Goal: Task Accomplishment & Management: Manage account settings

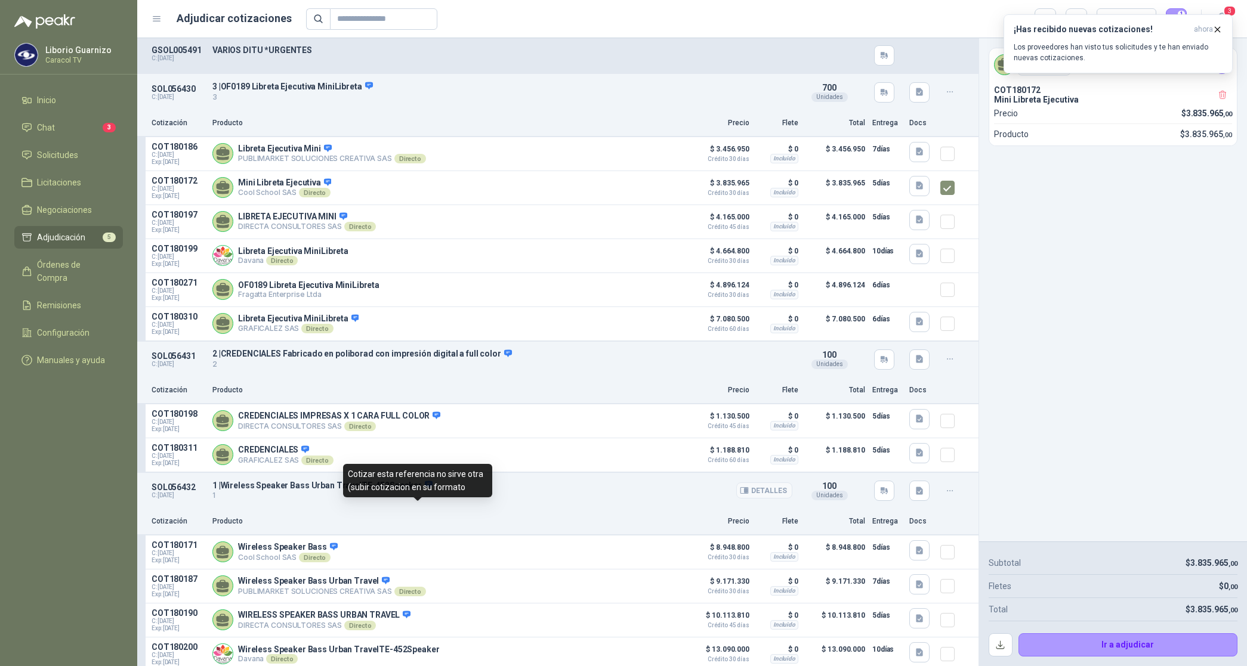
scroll to position [409, 0]
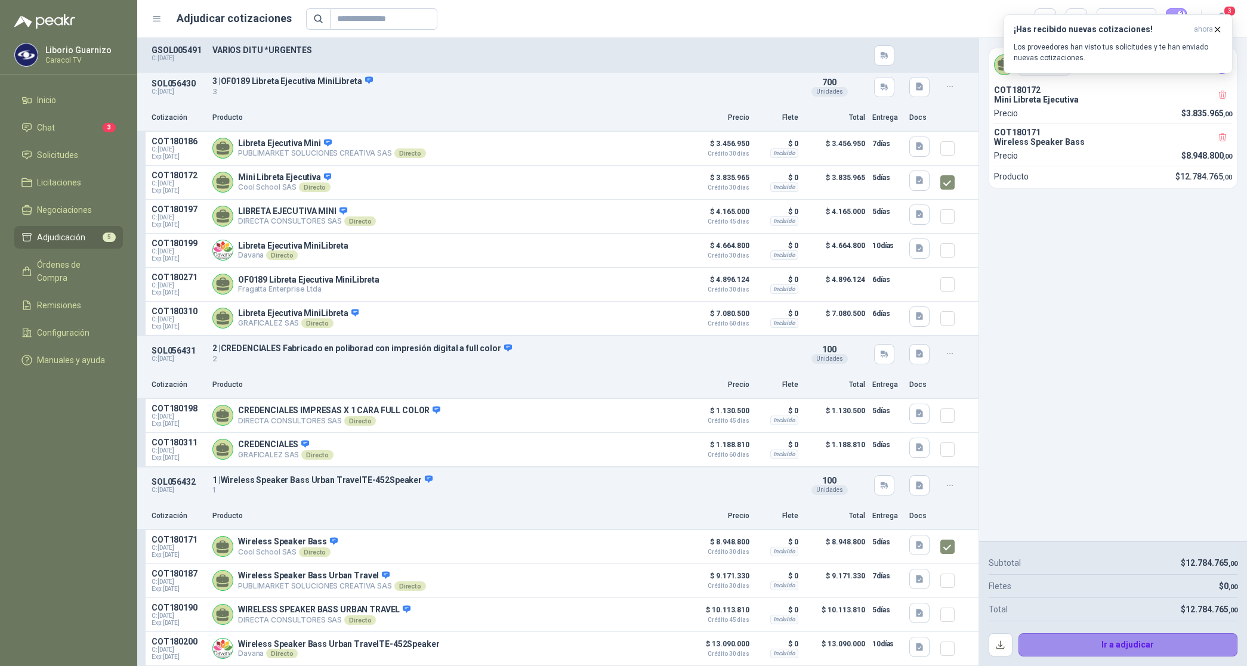
click at [1140, 651] on button "Ir a adjudicar" at bounding box center [1128, 645] width 220 height 24
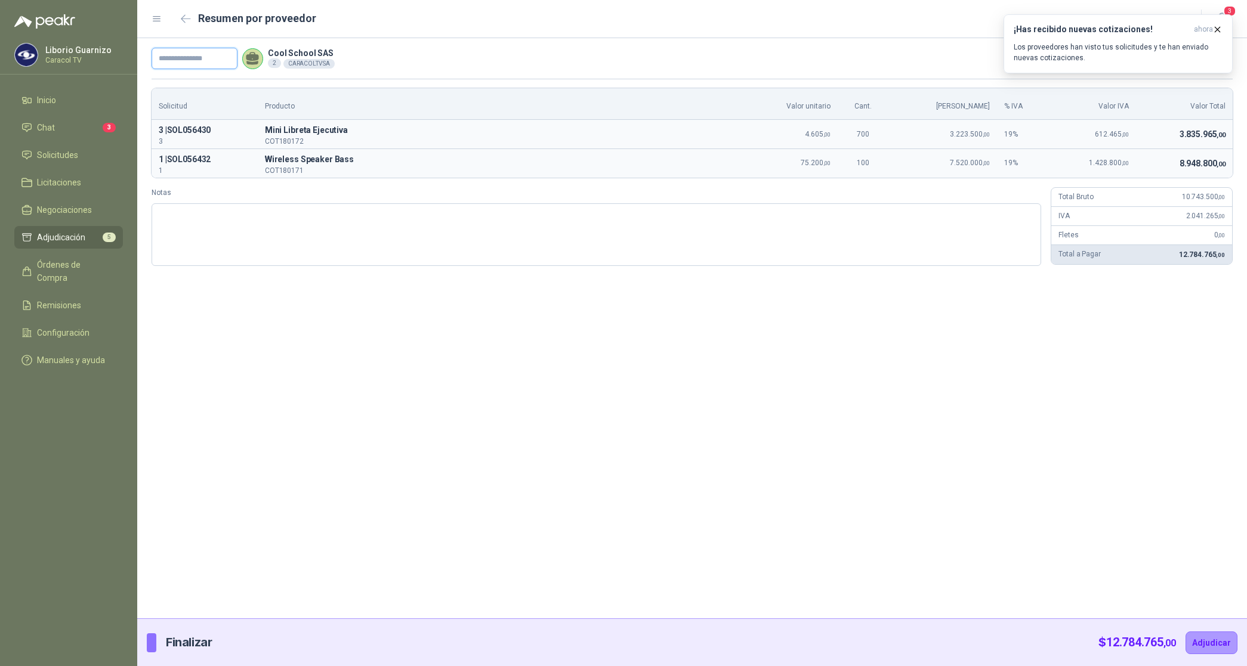
click at [192, 57] on input "text" at bounding box center [195, 58] width 86 height 21
paste input "**********"
type input "**********"
click at [1220, 648] on button "Adjudicar" at bounding box center [1211, 643] width 52 height 23
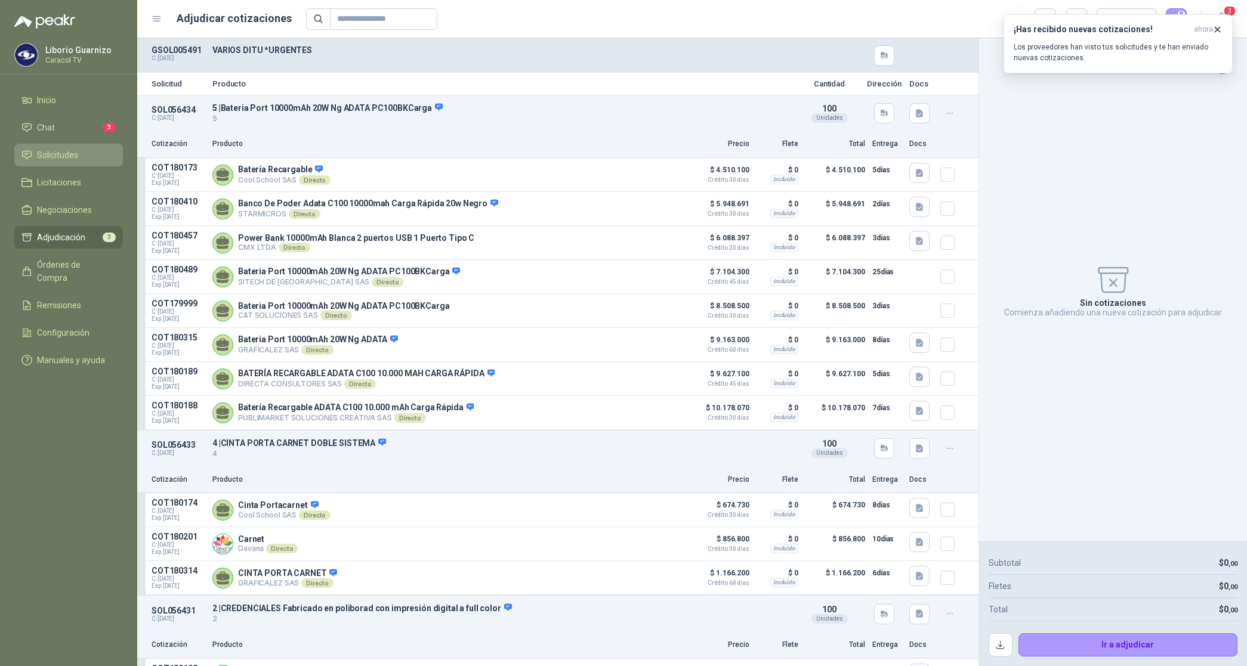
click at [82, 154] on li "Solicitudes" at bounding box center [68, 155] width 94 height 13
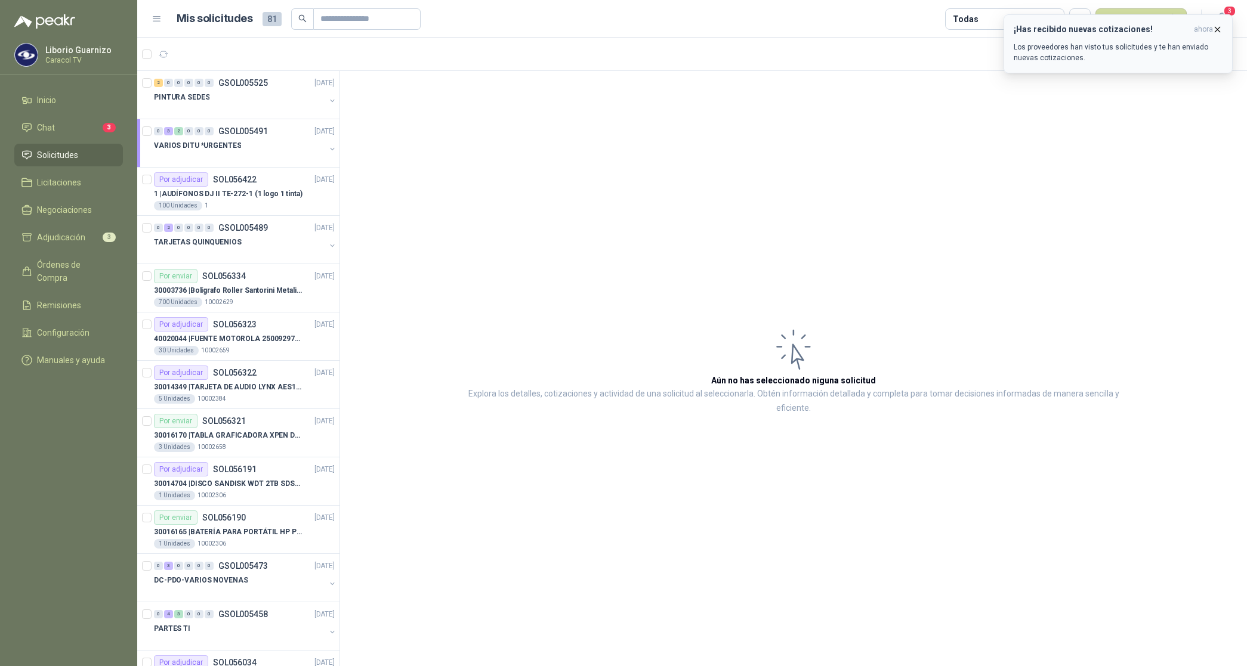
click at [1217, 29] on icon "button" at bounding box center [1217, 29] width 5 height 5
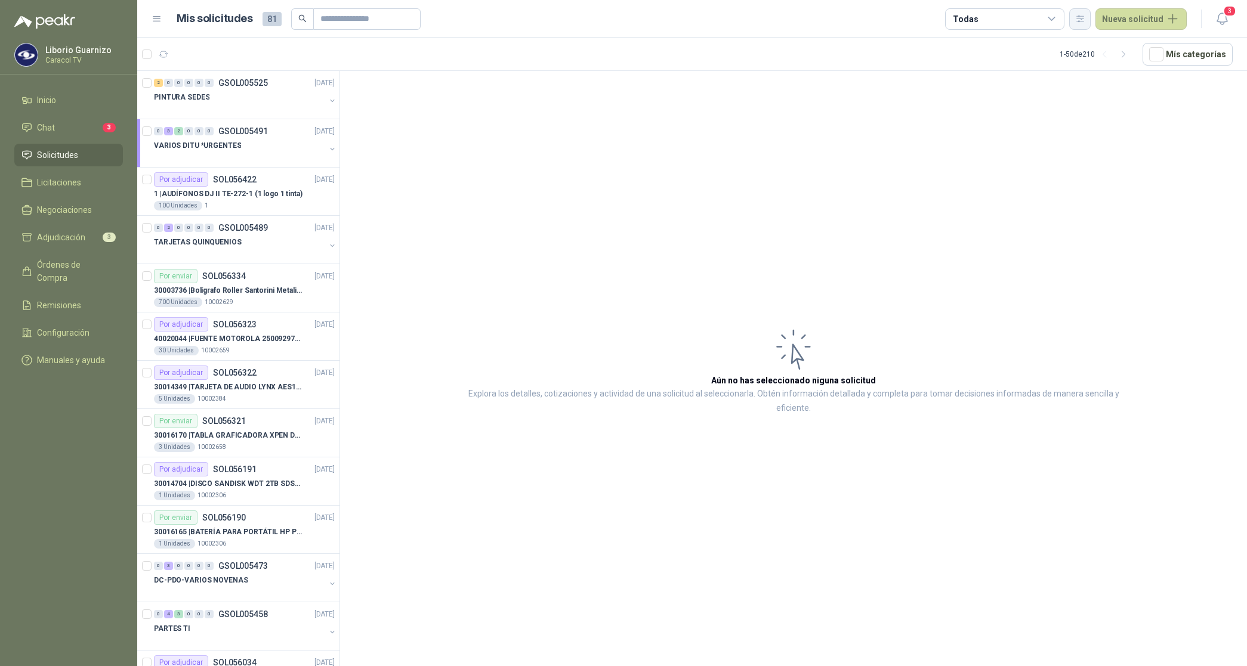
click at [1083, 15] on icon "button" at bounding box center [1080, 19] width 10 height 10
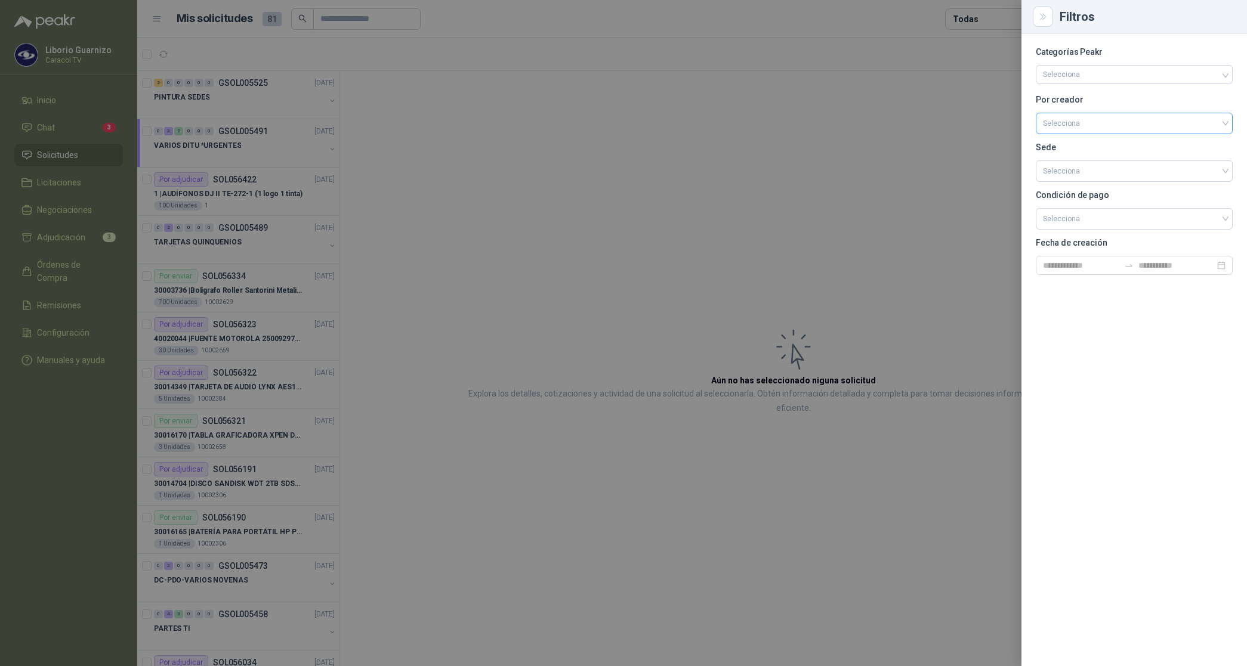
click at [1072, 122] on input "search" at bounding box center [1134, 122] width 183 height 18
click at [54, 237] on div at bounding box center [623, 333] width 1247 height 666
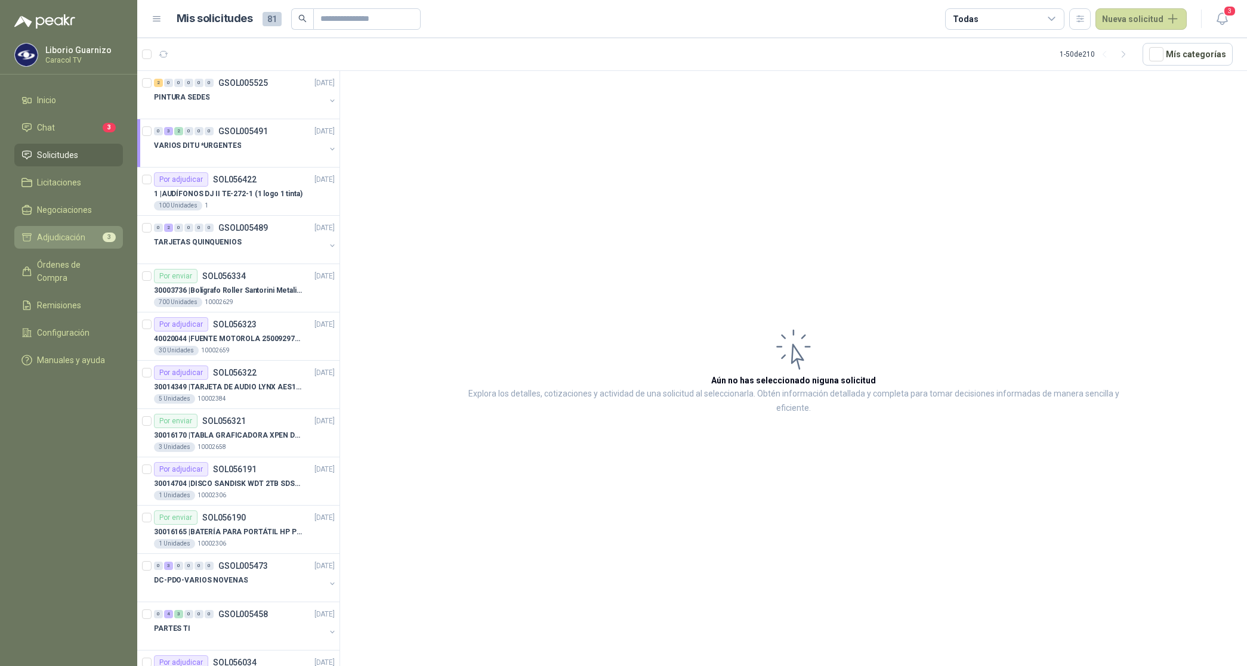
click at [61, 237] on span "Adjudicación" at bounding box center [61, 237] width 48 height 13
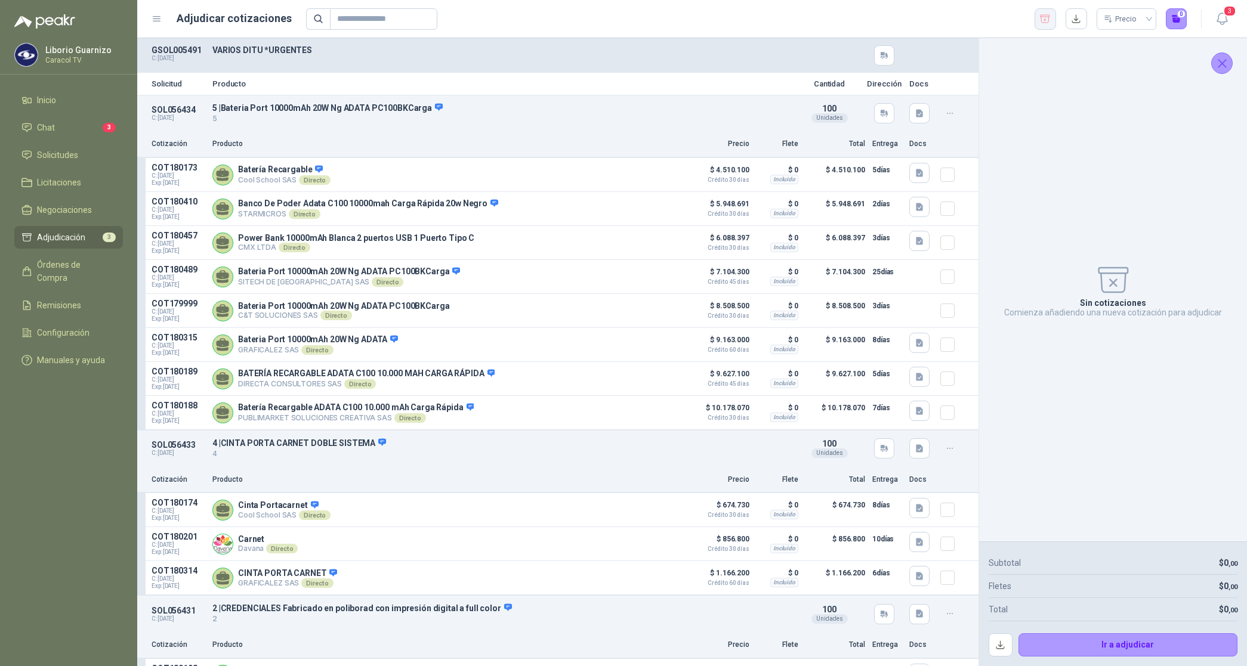
click at [1046, 18] on icon "button" at bounding box center [1044, 19] width 11 height 12
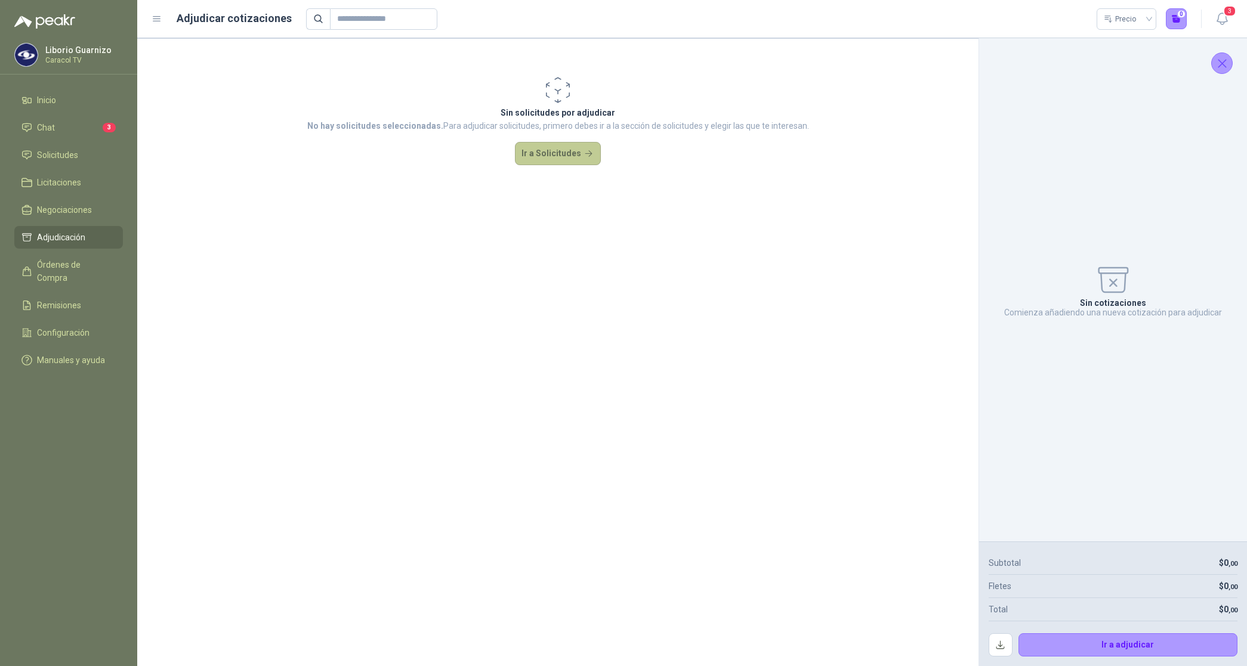
click at [561, 161] on button "Ir a Solicitudes" at bounding box center [558, 154] width 86 height 24
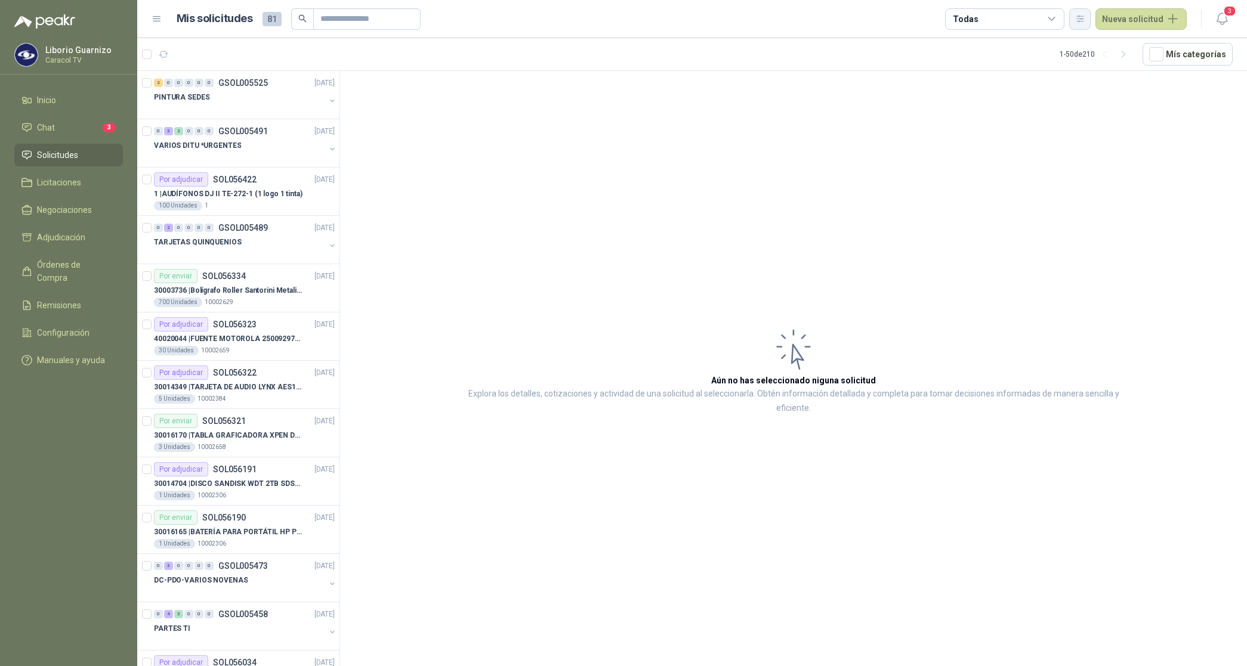
click at [1085, 22] on icon "button" at bounding box center [1080, 19] width 10 height 10
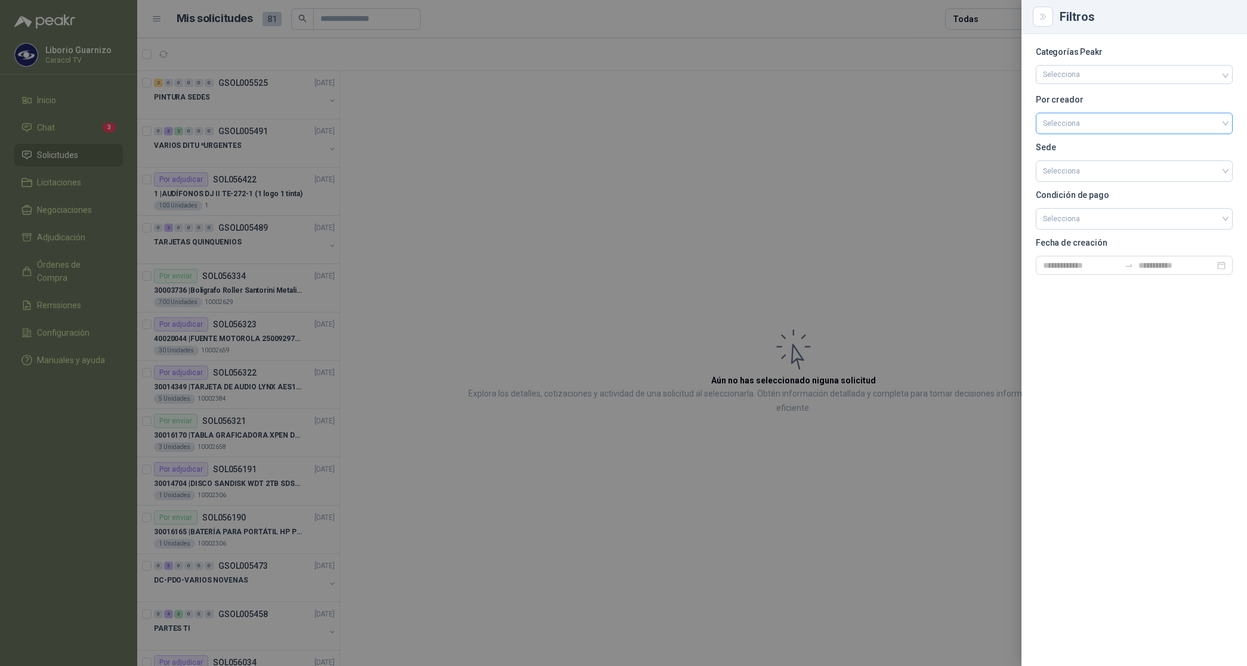
click at [1070, 125] on input "search" at bounding box center [1134, 122] width 183 height 18
click at [1087, 186] on div "[PERSON_NAME]" at bounding box center [1134, 186] width 178 height 13
click at [974, 20] on div at bounding box center [623, 333] width 1247 height 666
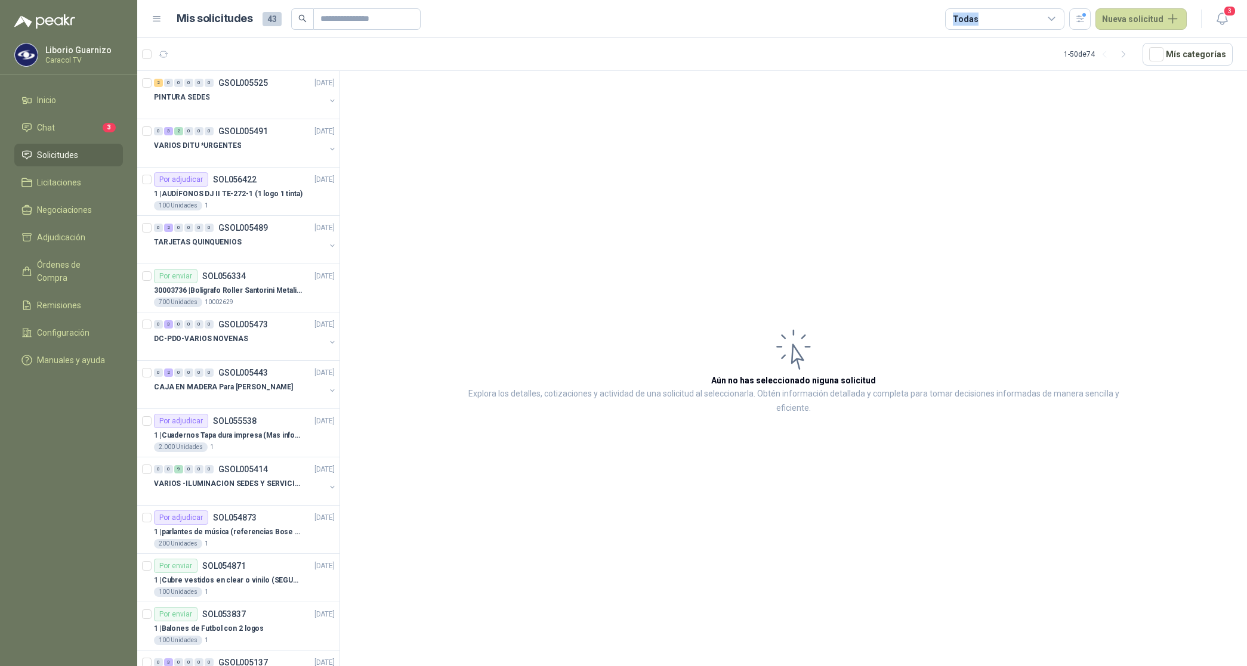
click at [974, 20] on div "Todas" at bounding box center [965, 19] width 25 height 13
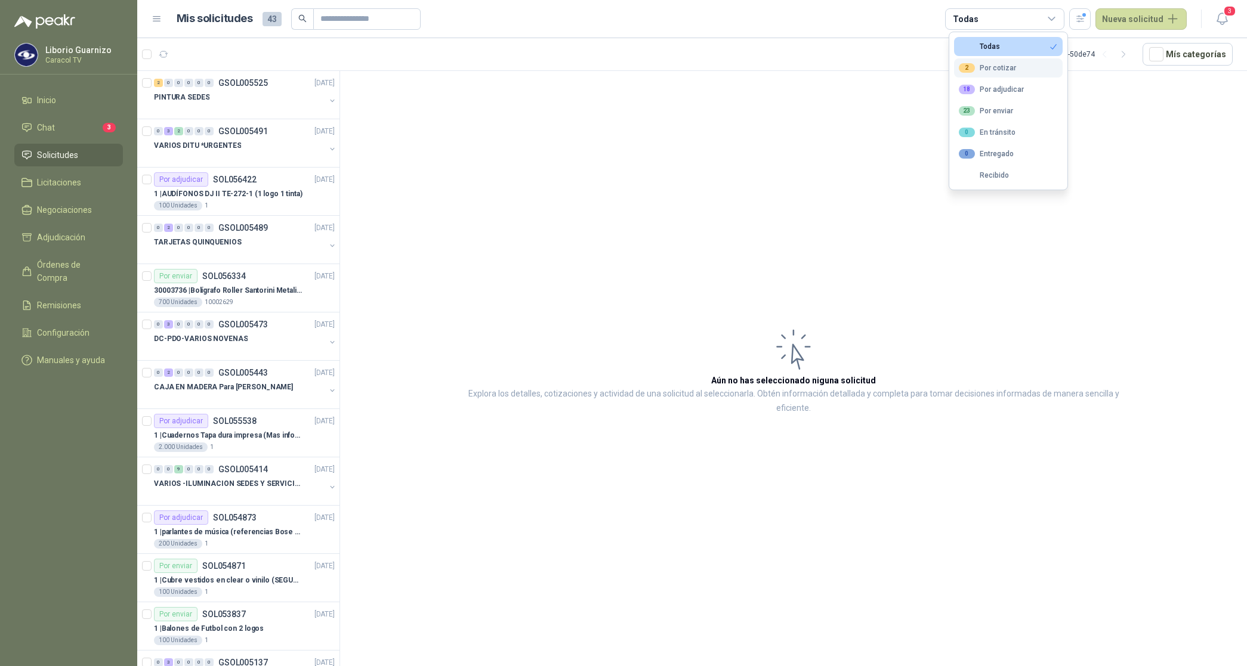
drag, startPoint x: 974, startPoint y: 20, endPoint x: 970, endPoint y: 66, distance: 46.1
click at [970, 66] on div "2" at bounding box center [967, 68] width 16 height 10
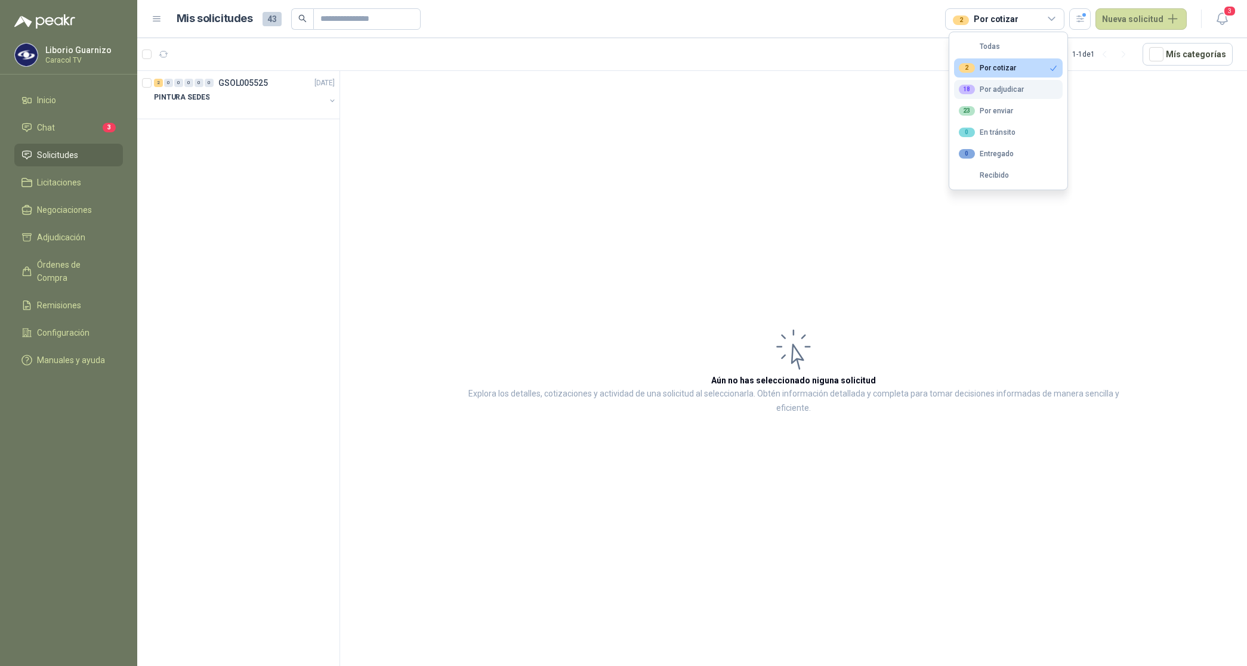
click at [1000, 92] on div "18 Por adjudicar" at bounding box center [991, 90] width 65 height 10
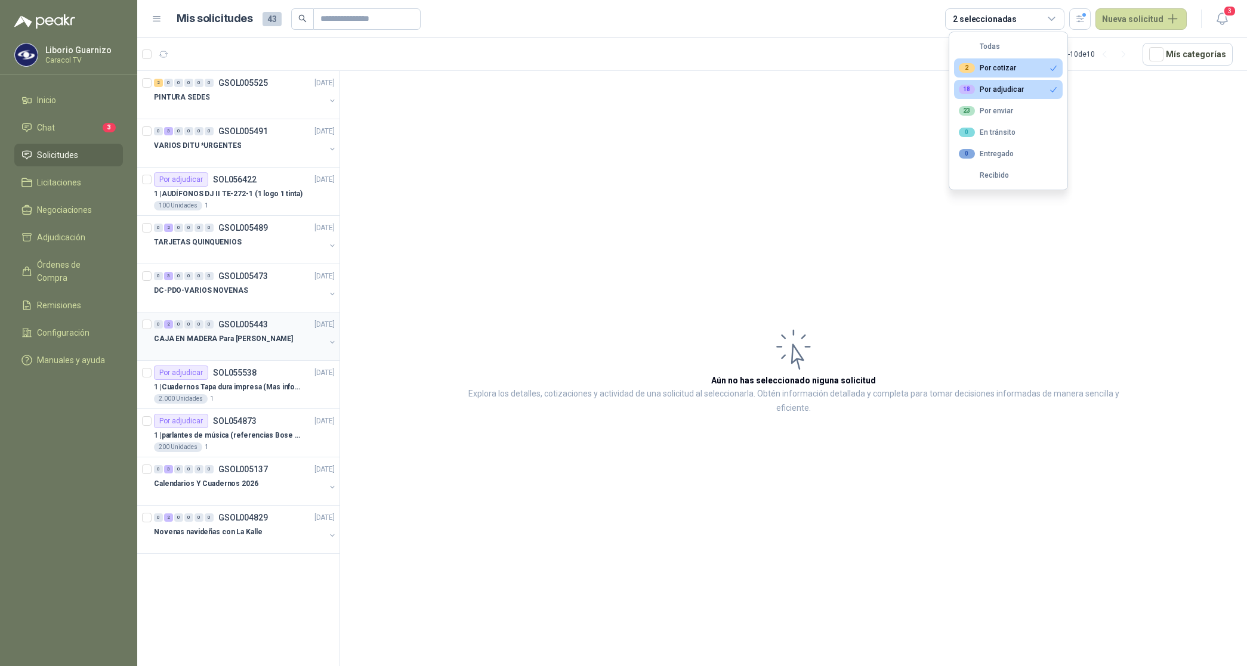
click at [245, 338] on p "CAJA EN MADERA Para [PERSON_NAME]" at bounding box center [223, 338] width 139 height 11
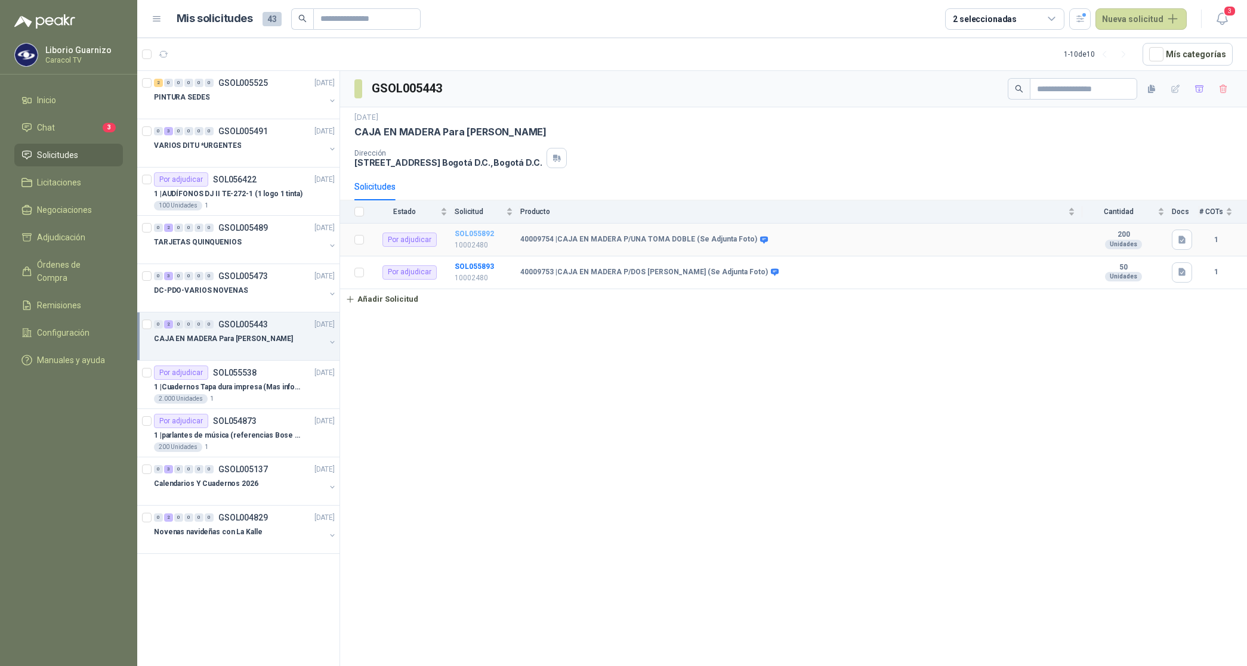
click at [466, 237] on b "SOL055892" at bounding box center [474, 234] width 39 height 8
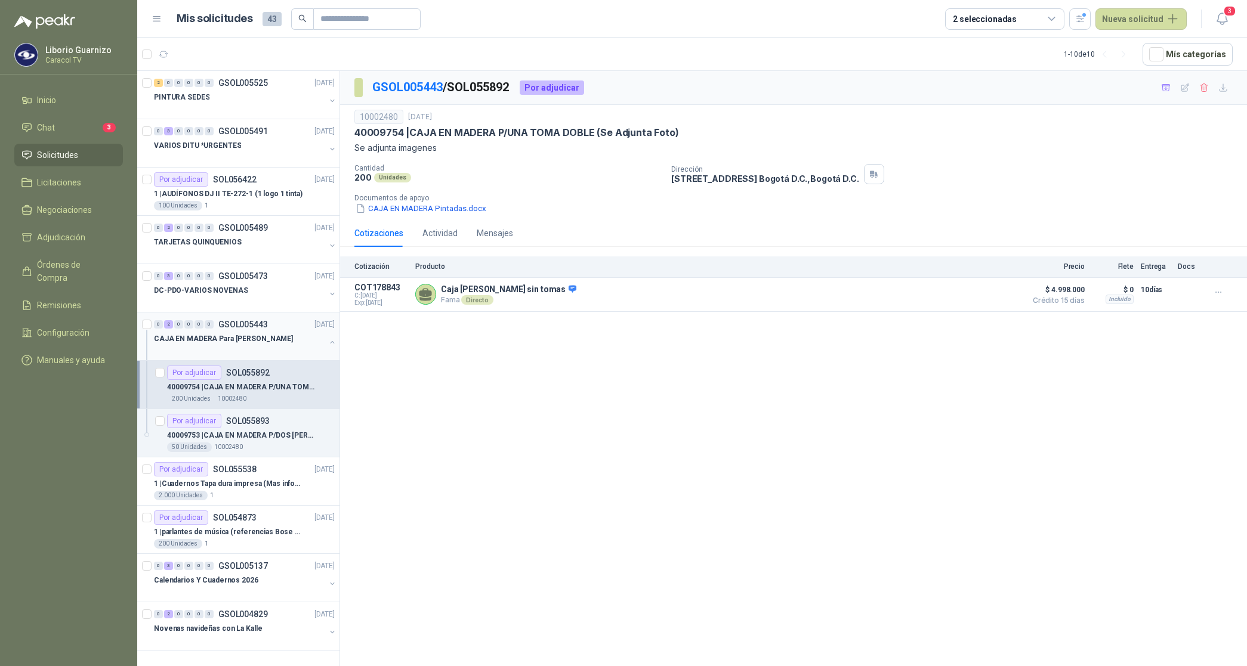
click at [252, 332] on div "CAJA EN MADERA Para [PERSON_NAME]" at bounding box center [239, 339] width 171 height 14
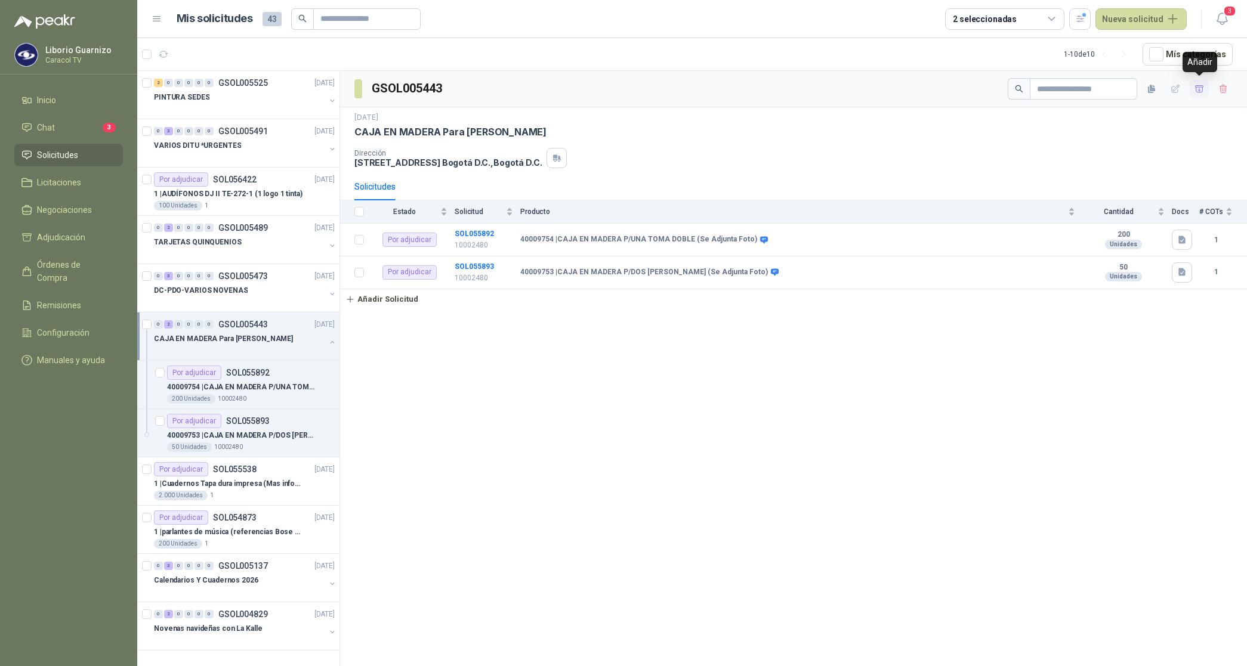
click at [1195, 90] on icon "button" at bounding box center [1199, 89] width 10 height 10
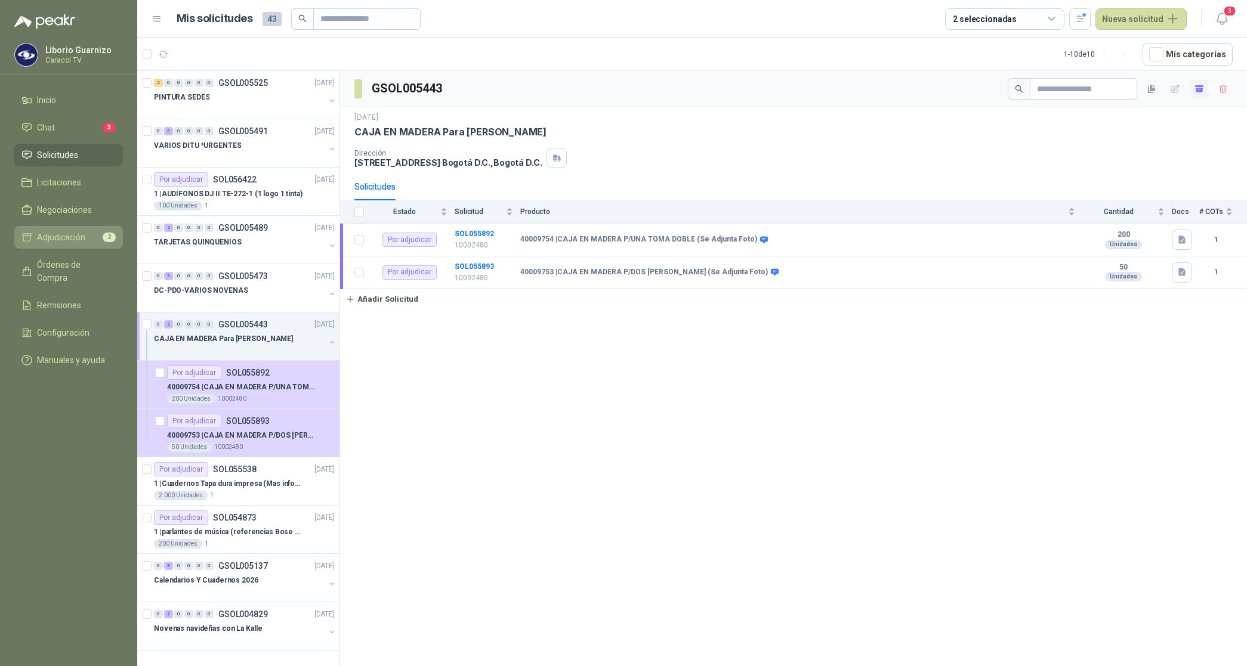
click at [69, 237] on span "Adjudicación" at bounding box center [61, 237] width 48 height 13
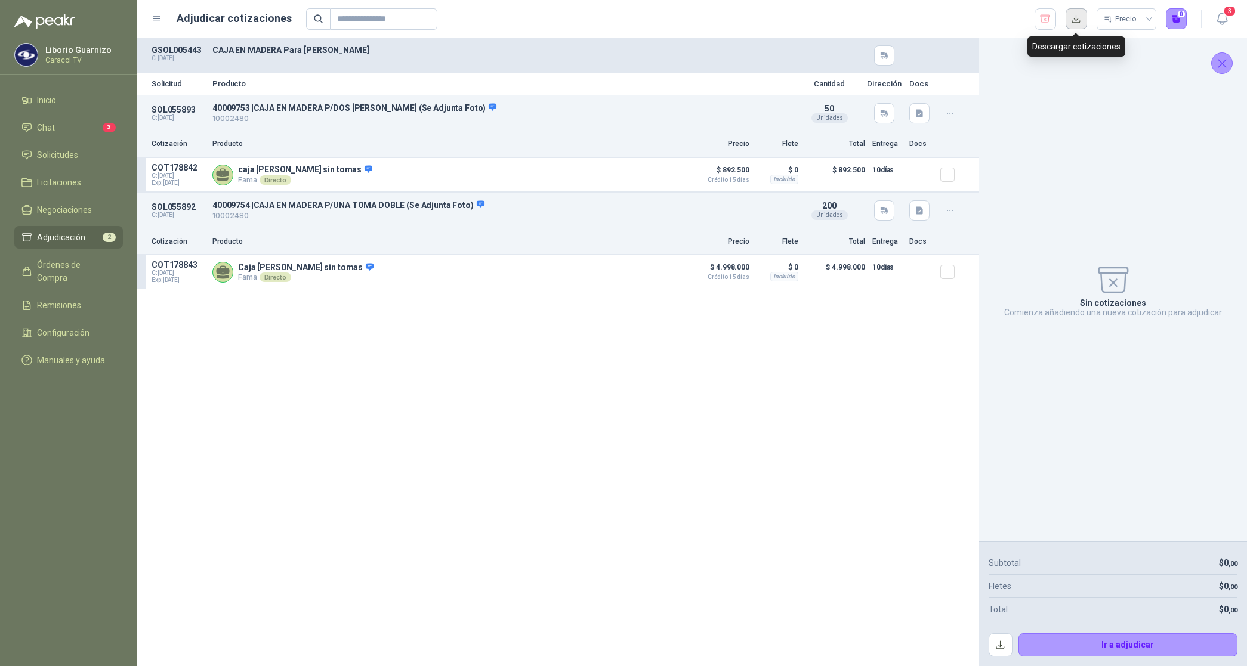
click at [1078, 16] on button "button" at bounding box center [1075, 18] width 21 height 21
click at [1207, 29] on span "ahora" at bounding box center [1203, 29] width 19 height 10
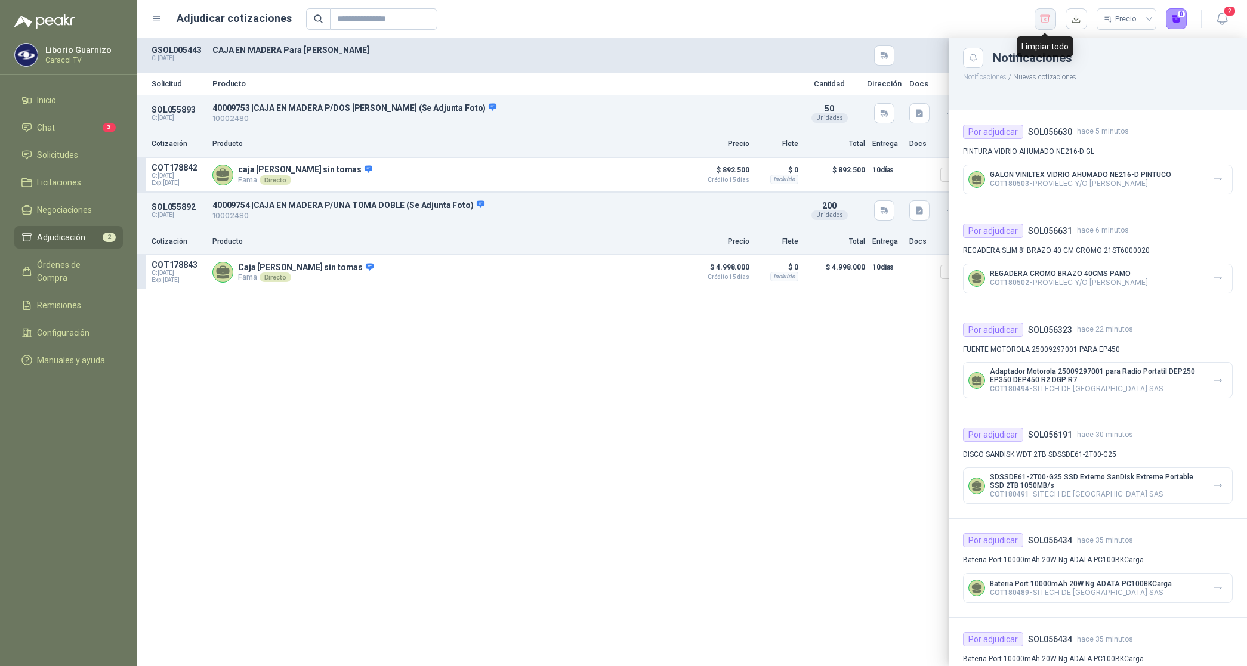
click at [1040, 14] on icon "button" at bounding box center [1044, 19] width 11 height 12
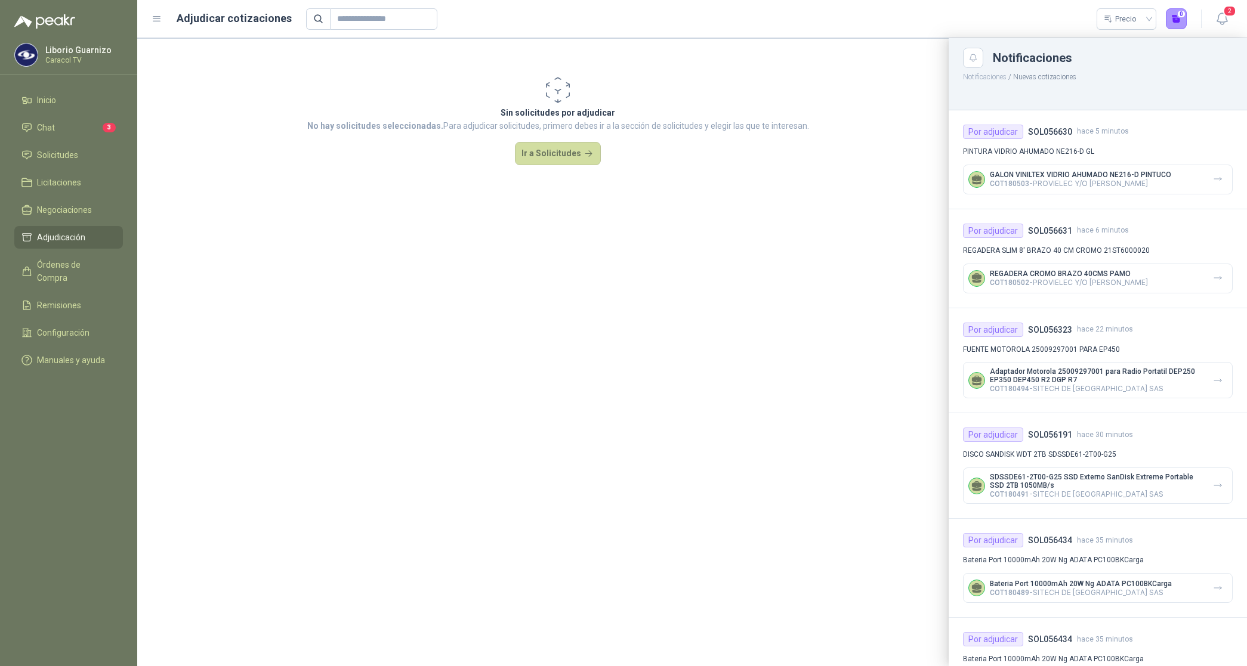
click at [555, 162] on div at bounding box center [691, 352] width 1109 height 628
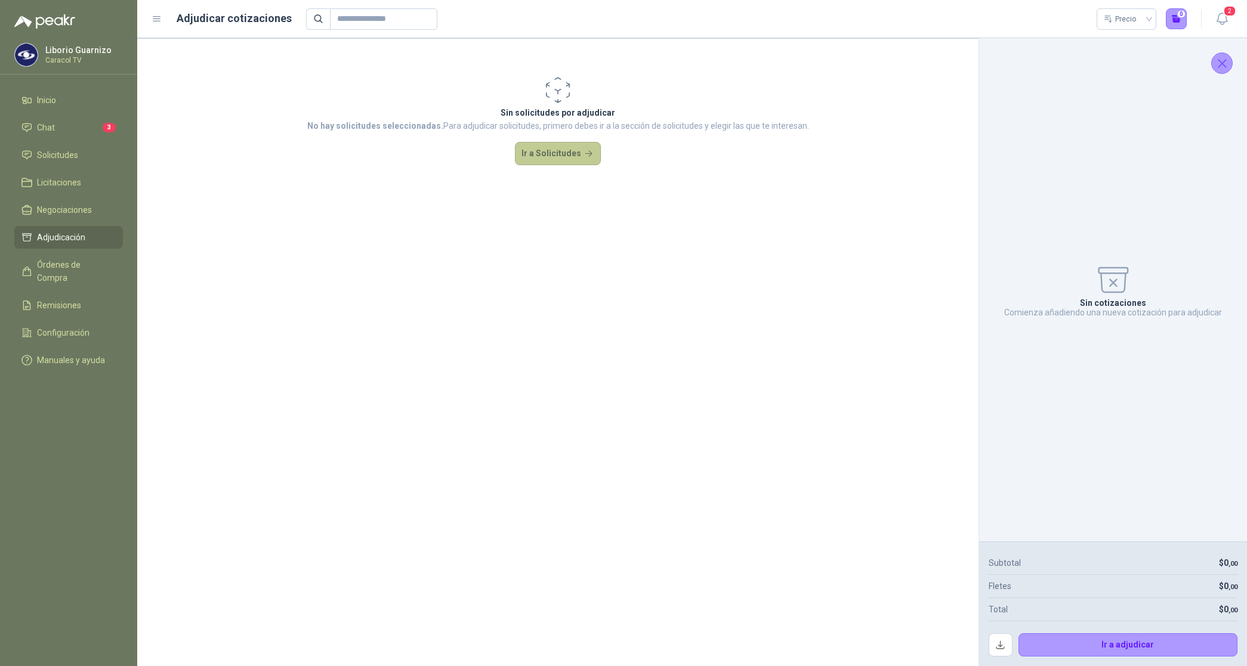
click at [558, 159] on button "Ir a Solicitudes" at bounding box center [558, 154] width 86 height 24
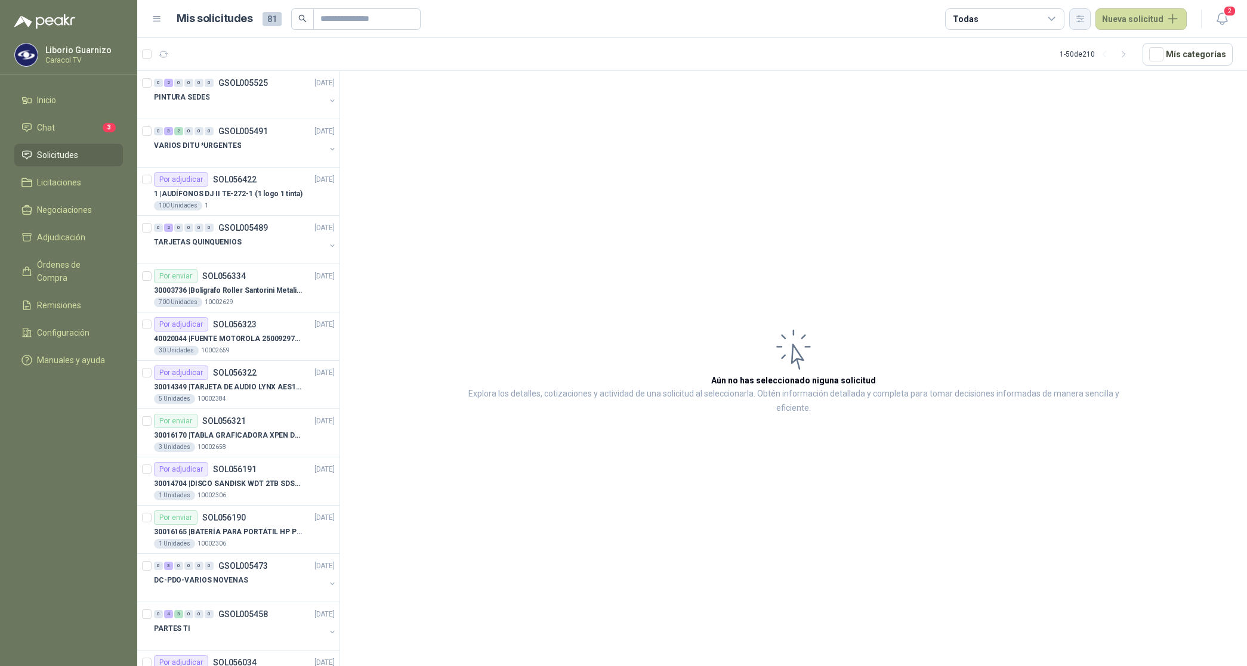
click at [1084, 24] on button "button" at bounding box center [1079, 18] width 21 height 21
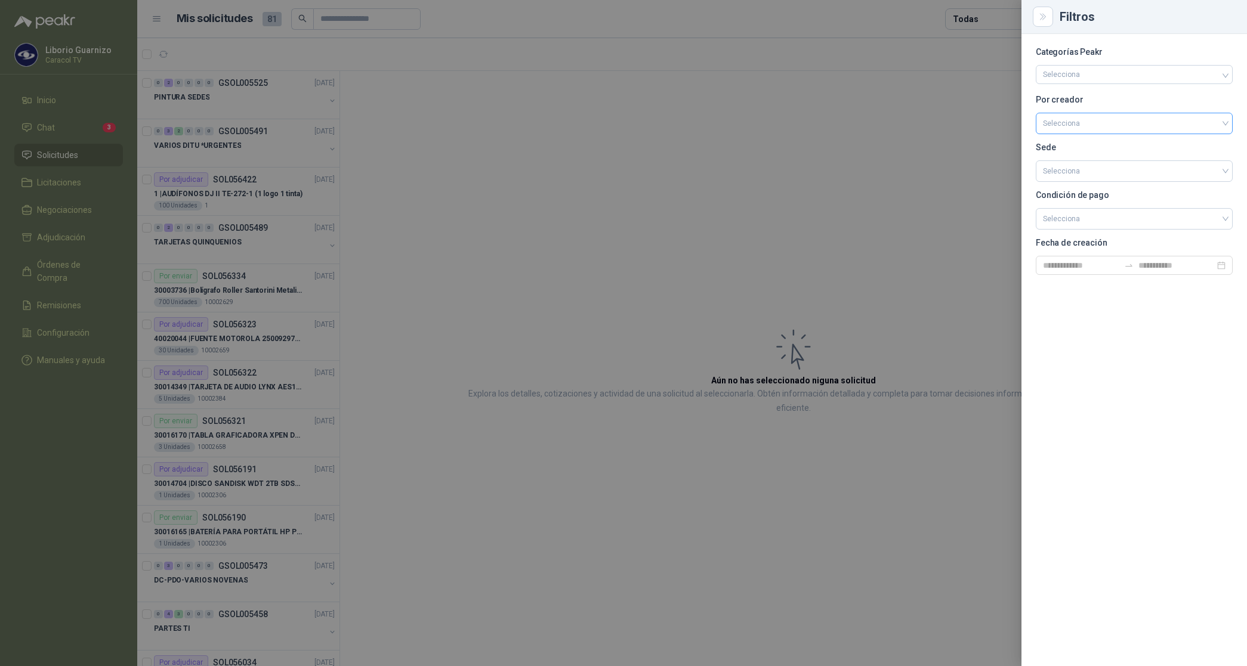
click at [1067, 121] on input "search" at bounding box center [1134, 122] width 183 height 18
click at [1072, 179] on div "[PERSON_NAME]" at bounding box center [1134, 186] width 192 height 19
click at [978, 17] on div at bounding box center [623, 333] width 1247 height 666
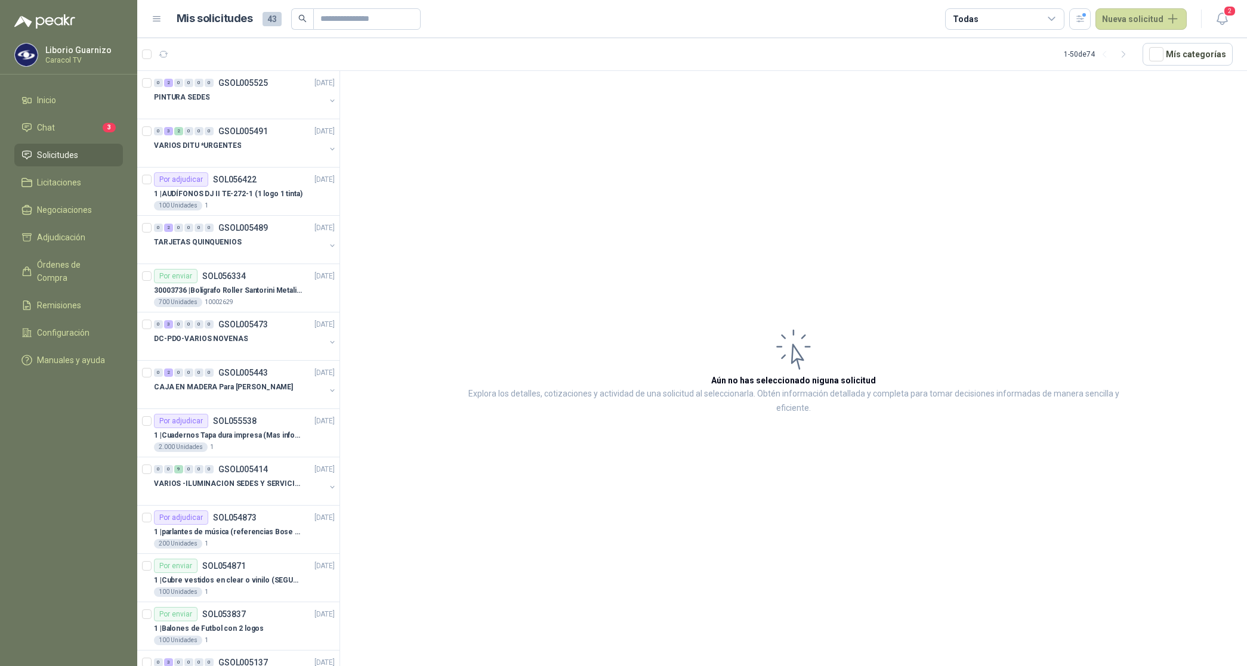
click at [978, 18] on div "Todas" at bounding box center [965, 19] width 25 height 13
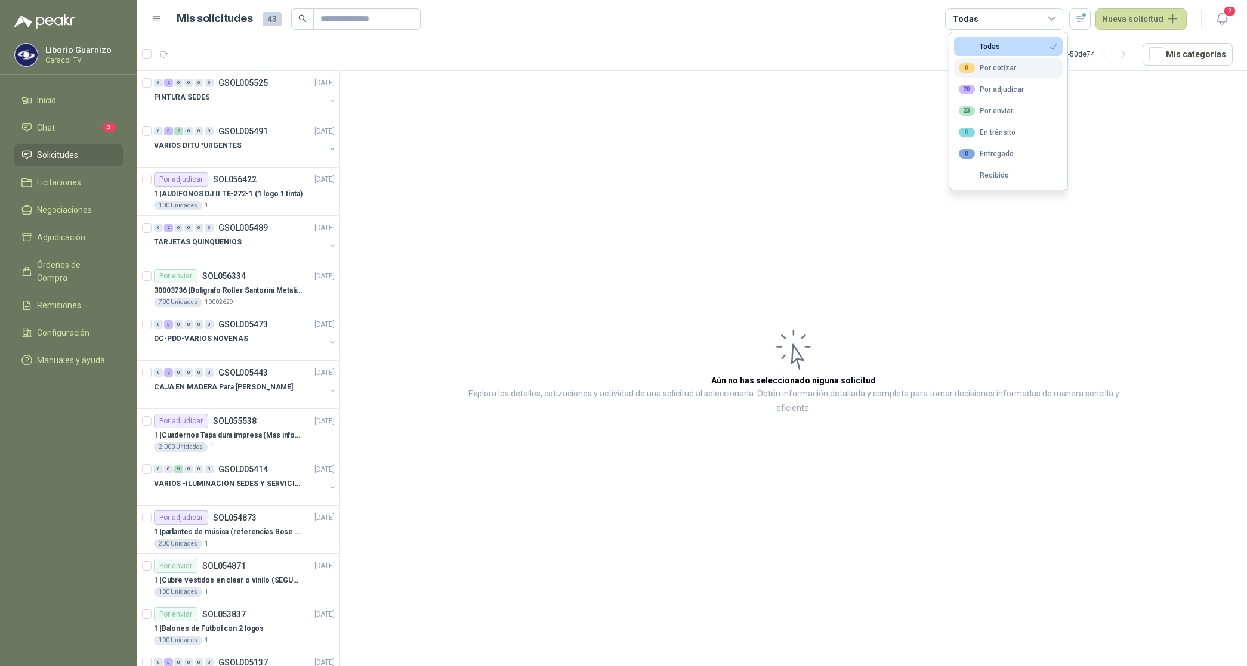
click at [1006, 70] on div "0 Por cotizar" at bounding box center [987, 68] width 57 height 10
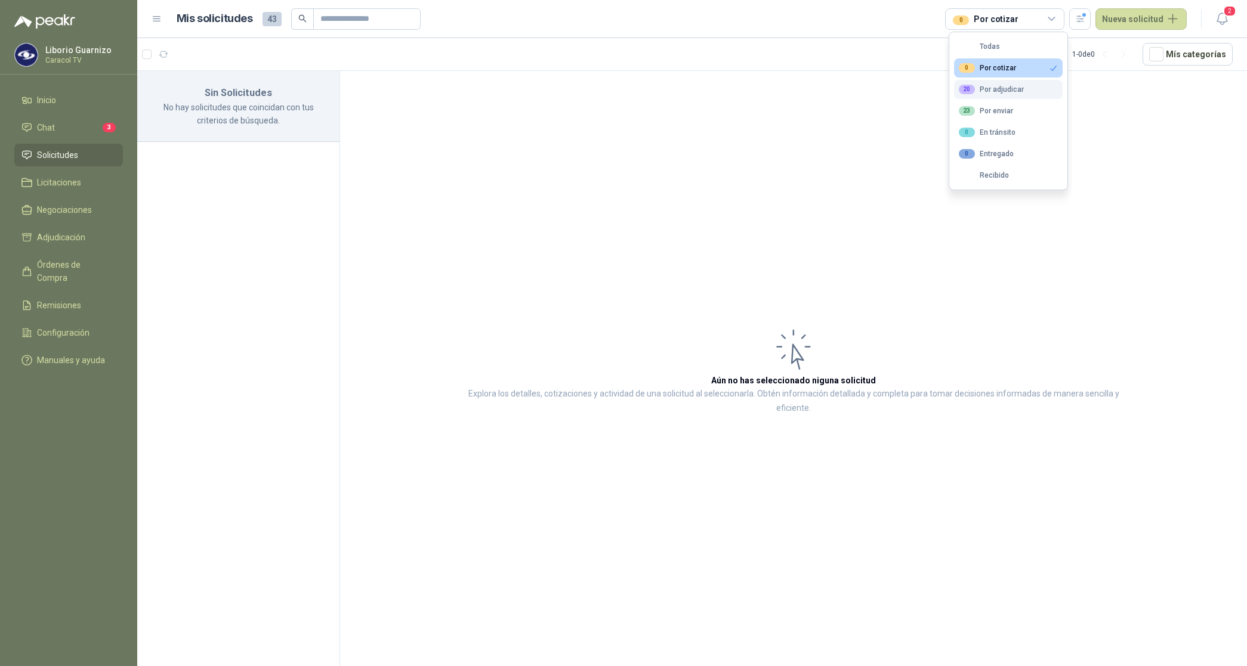
click at [1006, 89] on div "20 Por adjudicar" at bounding box center [991, 90] width 65 height 10
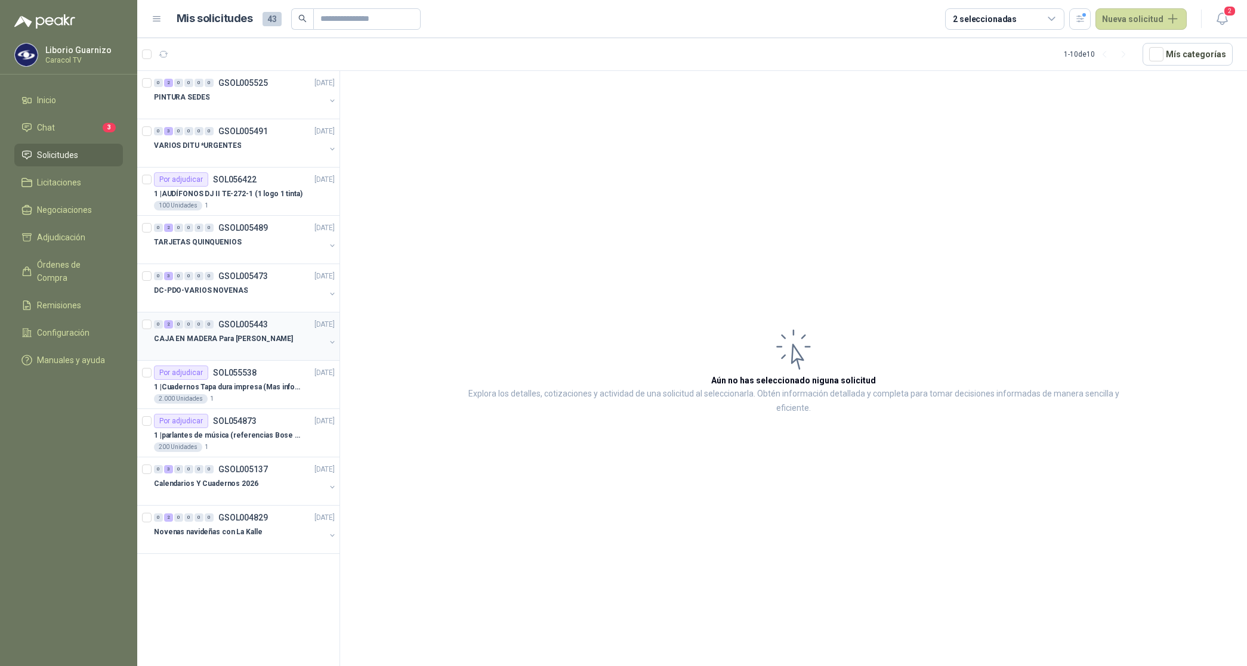
click at [249, 338] on p "CAJA EN MADERA Para [PERSON_NAME]" at bounding box center [223, 338] width 139 height 11
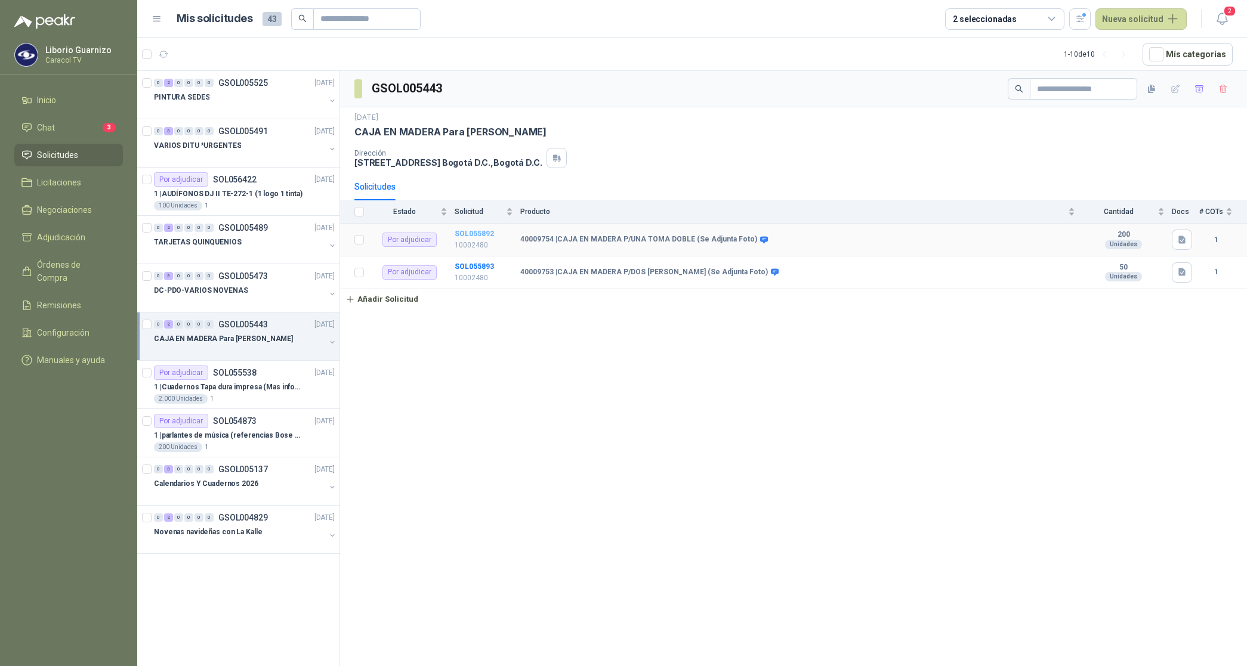
click at [479, 234] on b "SOL055892" at bounding box center [474, 234] width 39 height 8
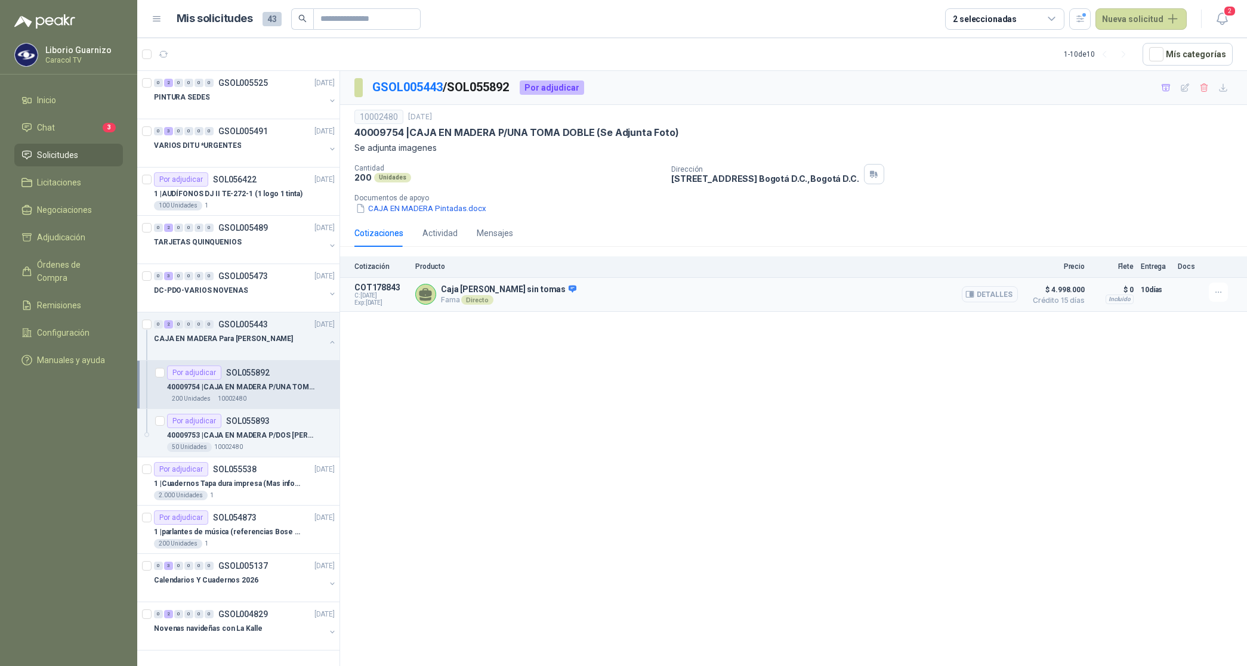
click at [991, 287] on button "Detalles" at bounding box center [990, 294] width 56 height 16
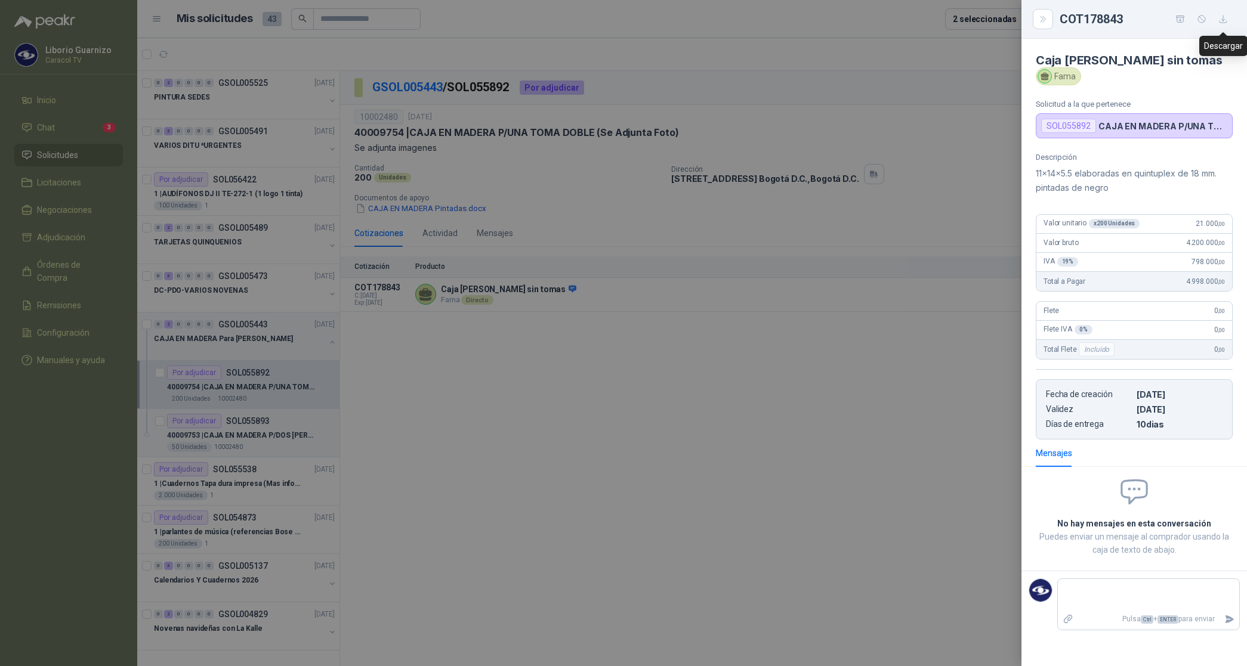
click at [1220, 19] on icon "button" at bounding box center [1223, 19] width 10 height 10
click at [228, 431] on div at bounding box center [623, 333] width 1247 height 666
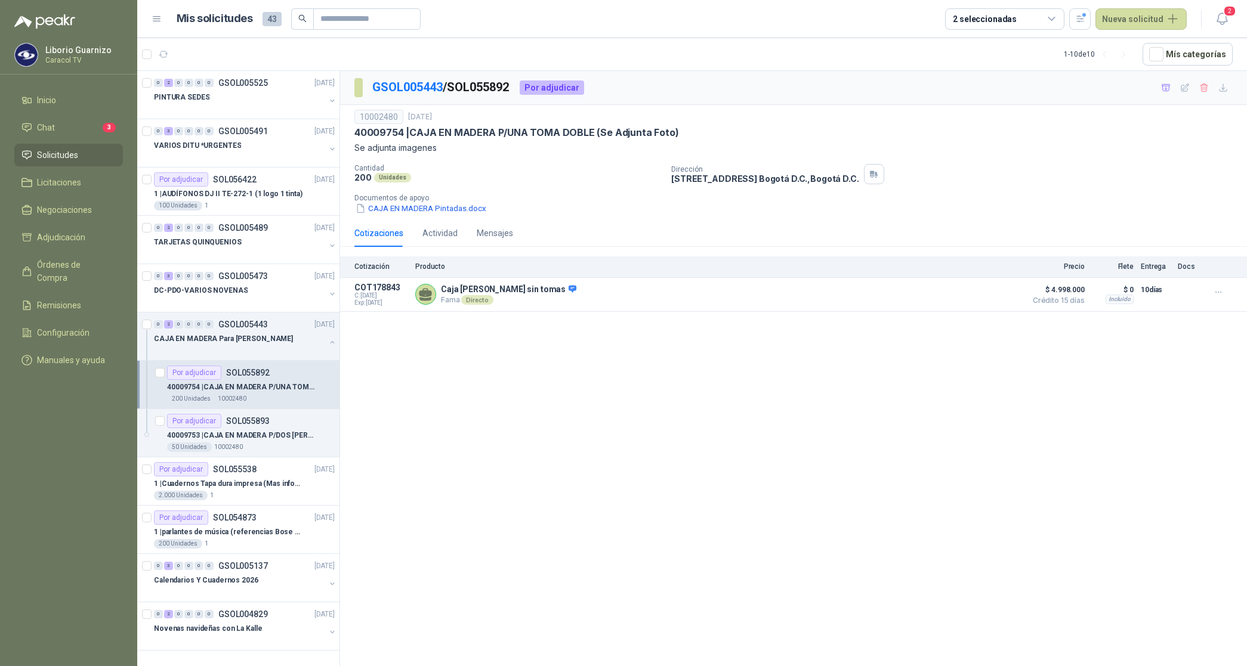
click at [230, 431] on p "40009753 | CAJA EN MADERA P/DOS [PERSON_NAME] (Se Adjunta Foto)" at bounding box center [241, 435] width 149 height 11
click at [236, 435] on p "40009753 | CAJA EN MADERA P/DOS [PERSON_NAME] (Se Adjunta Foto)" at bounding box center [241, 435] width 149 height 11
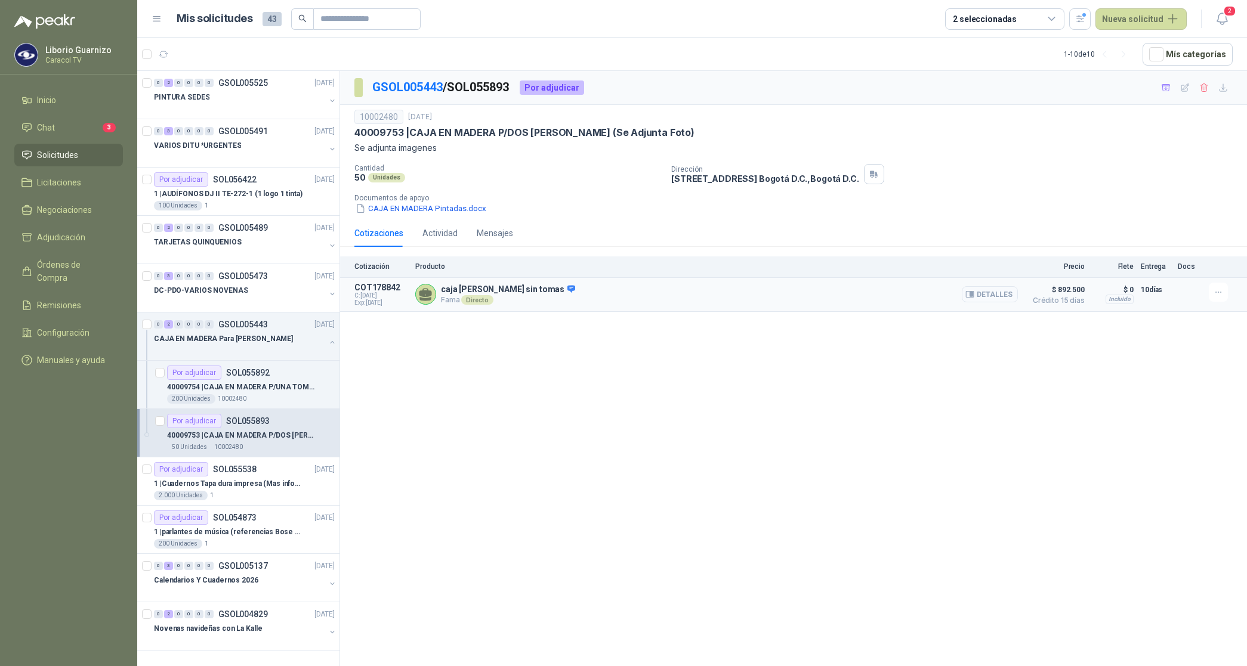
click at [994, 297] on button "Detalles" at bounding box center [990, 294] width 56 height 16
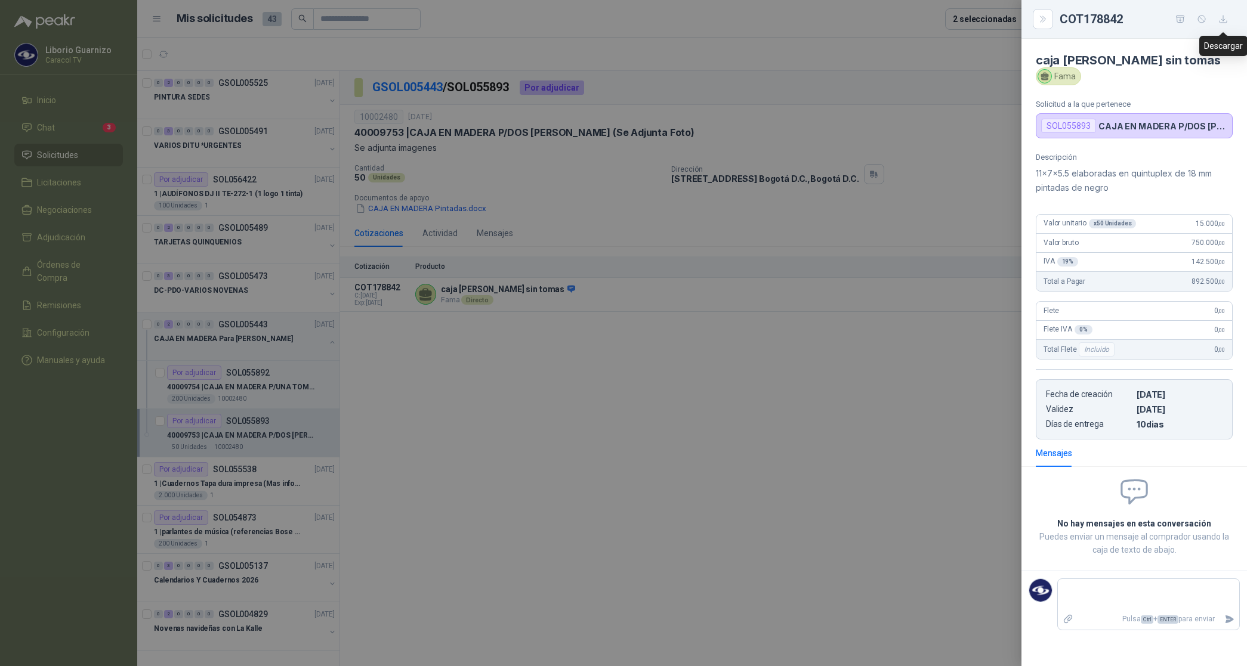
click at [1223, 21] on icon "button" at bounding box center [1223, 19] width 10 height 10
click at [625, 391] on div at bounding box center [623, 333] width 1247 height 666
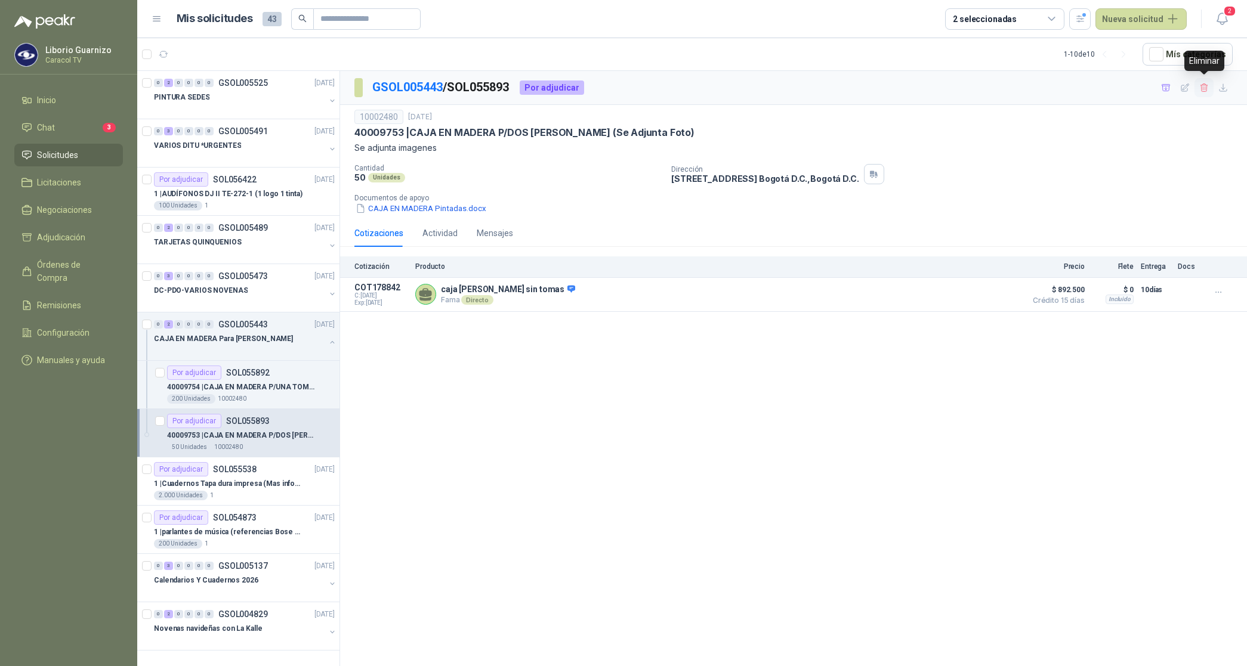
click at [1205, 86] on icon "button" at bounding box center [1204, 88] width 10 height 10
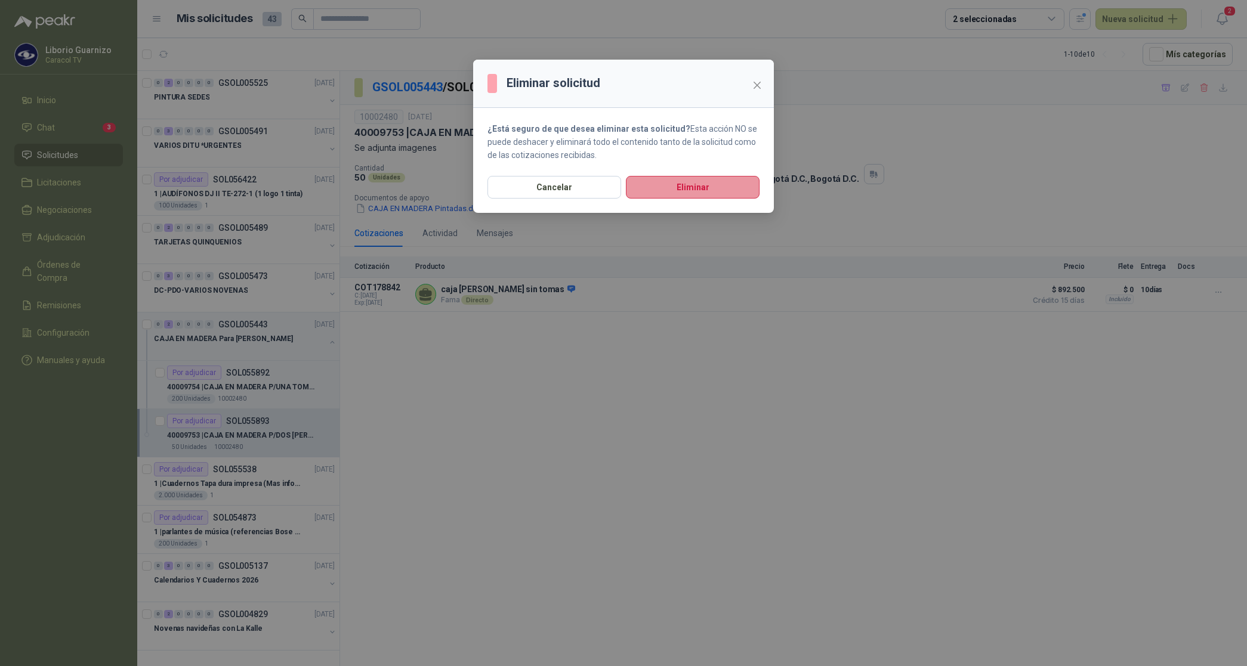
click at [719, 188] on button "Eliminar" at bounding box center [693, 187] width 134 height 23
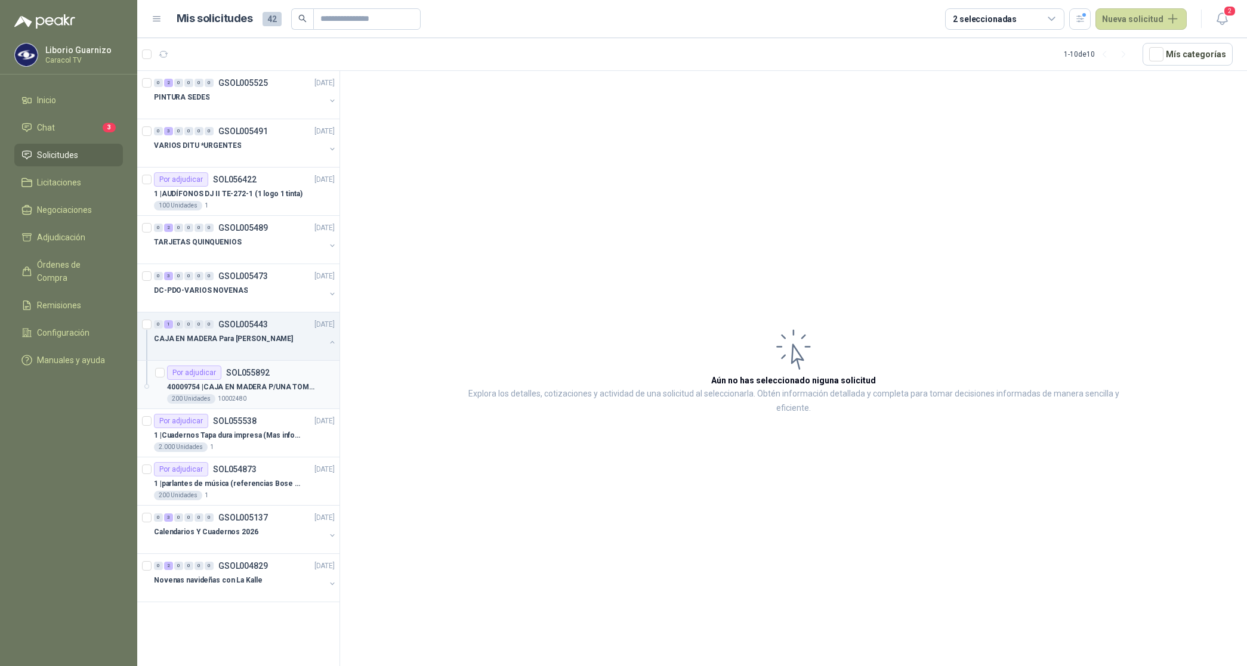
click at [233, 388] on p "40009754 | CAJA EN MADERA P/UNA TOMA DOBLE (Se Adjunta Foto)" at bounding box center [241, 387] width 149 height 11
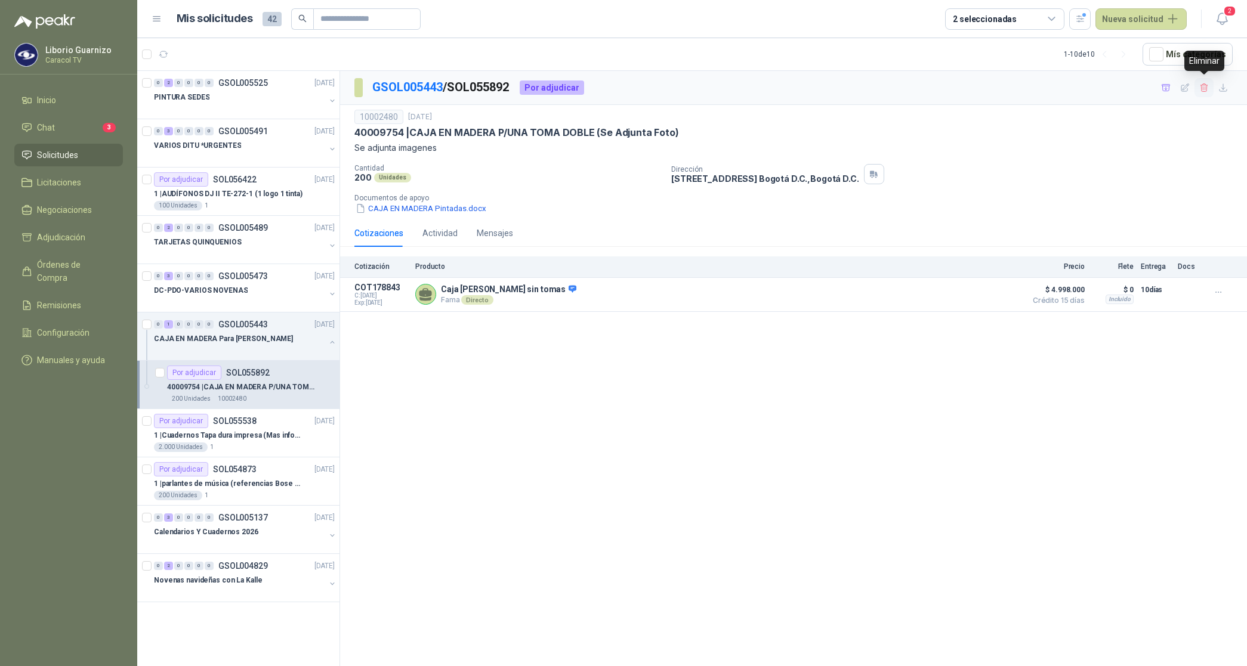
click at [1207, 88] on icon "button" at bounding box center [1204, 88] width 10 height 10
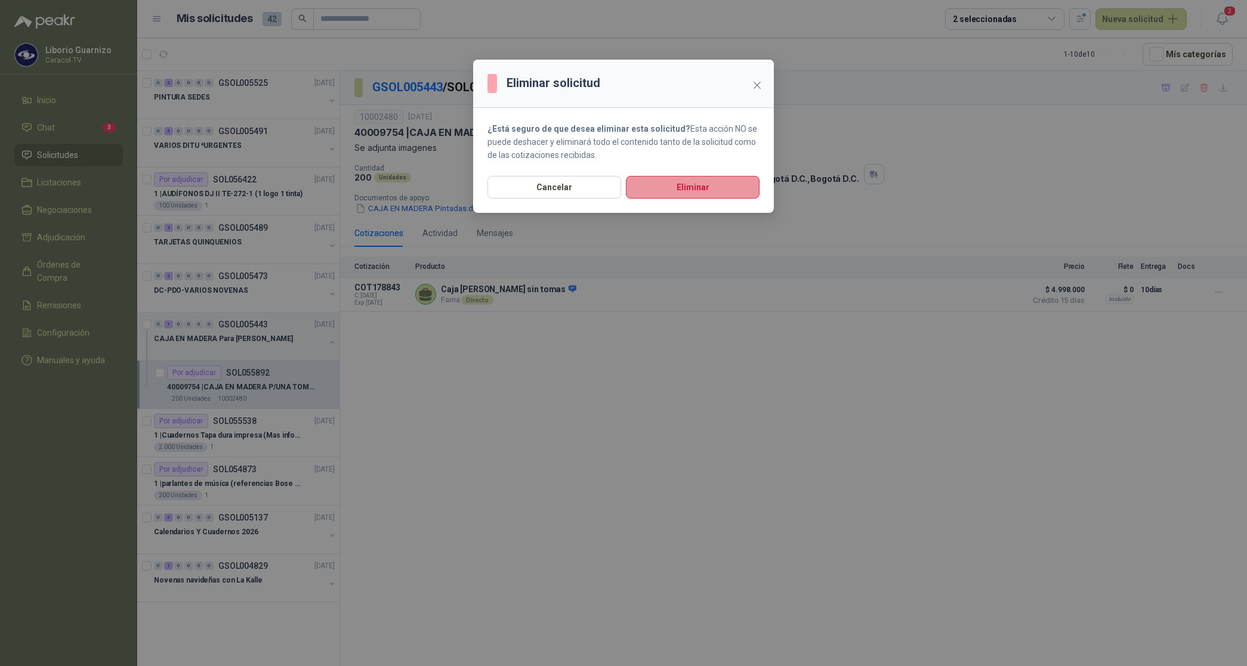
click at [681, 192] on button "Eliminar" at bounding box center [693, 187] width 134 height 23
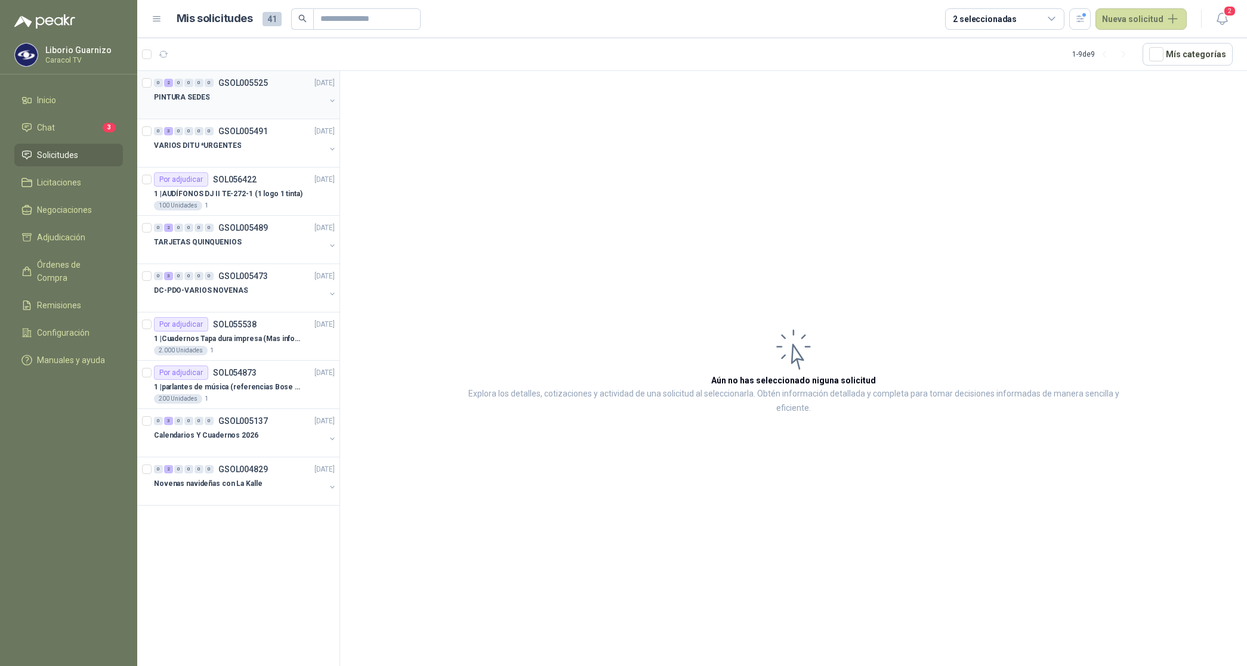
click at [188, 103] on div "PINTURA SEDES" at bounding box center [239, 97] width 171 height 14
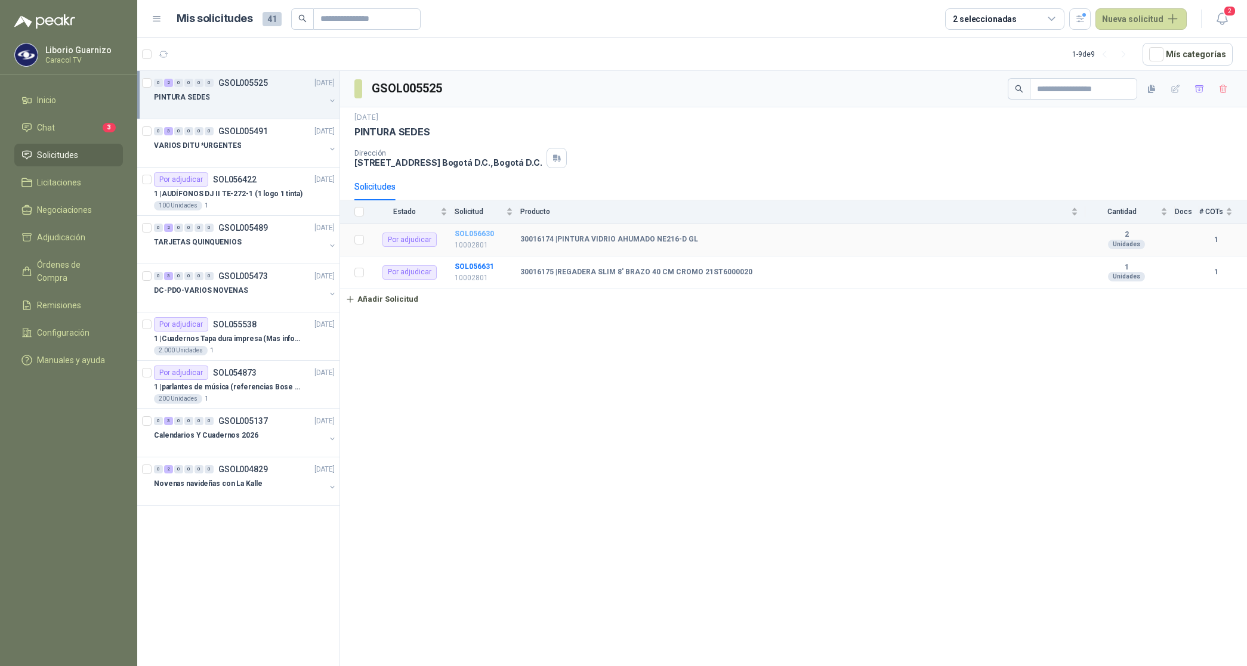
click at [479, 238] on b "SOL056630" at bounding box center [474, 234] width 39 height 8
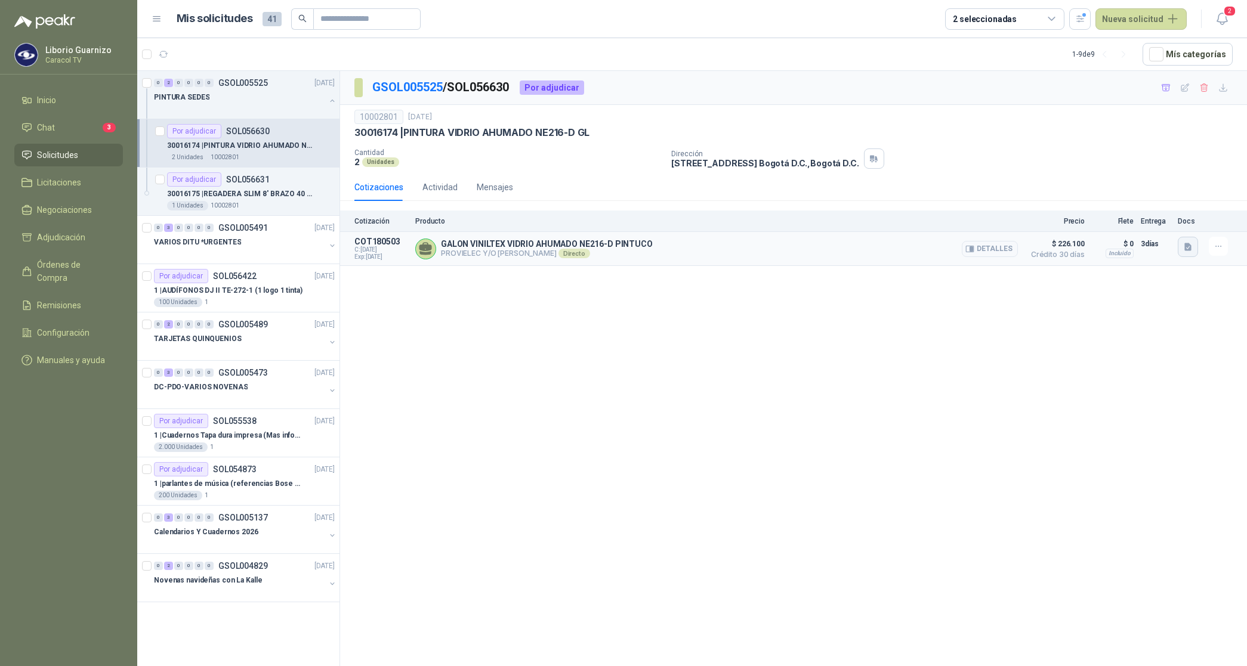
click at [1191, 249] on icon "button" at bounding box center [1187, 247] width 7 height 8
click at [1167, 218] on button "017751 CARACOL.pdf" at bounding box center [1145, 221] width 92 height 13
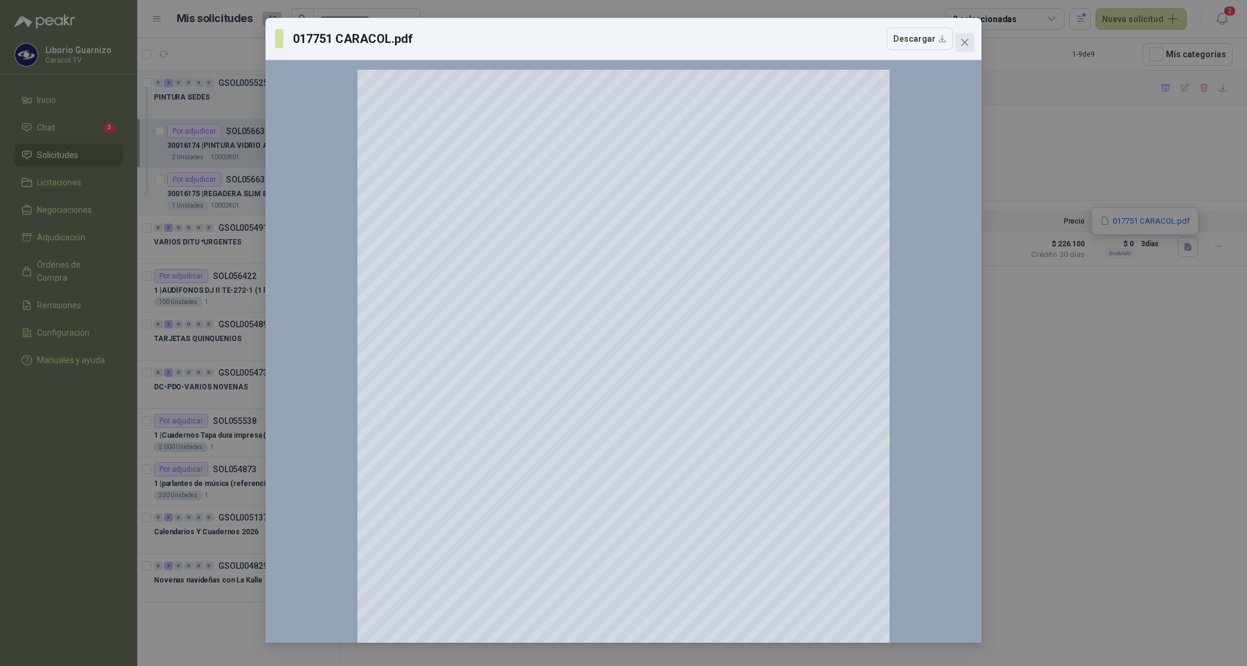
click at [968, 47] on icon "close" at bounding box center [965, 43] width 10 height 10
